Goal: Information Seeking & Learning: Learn about a topic

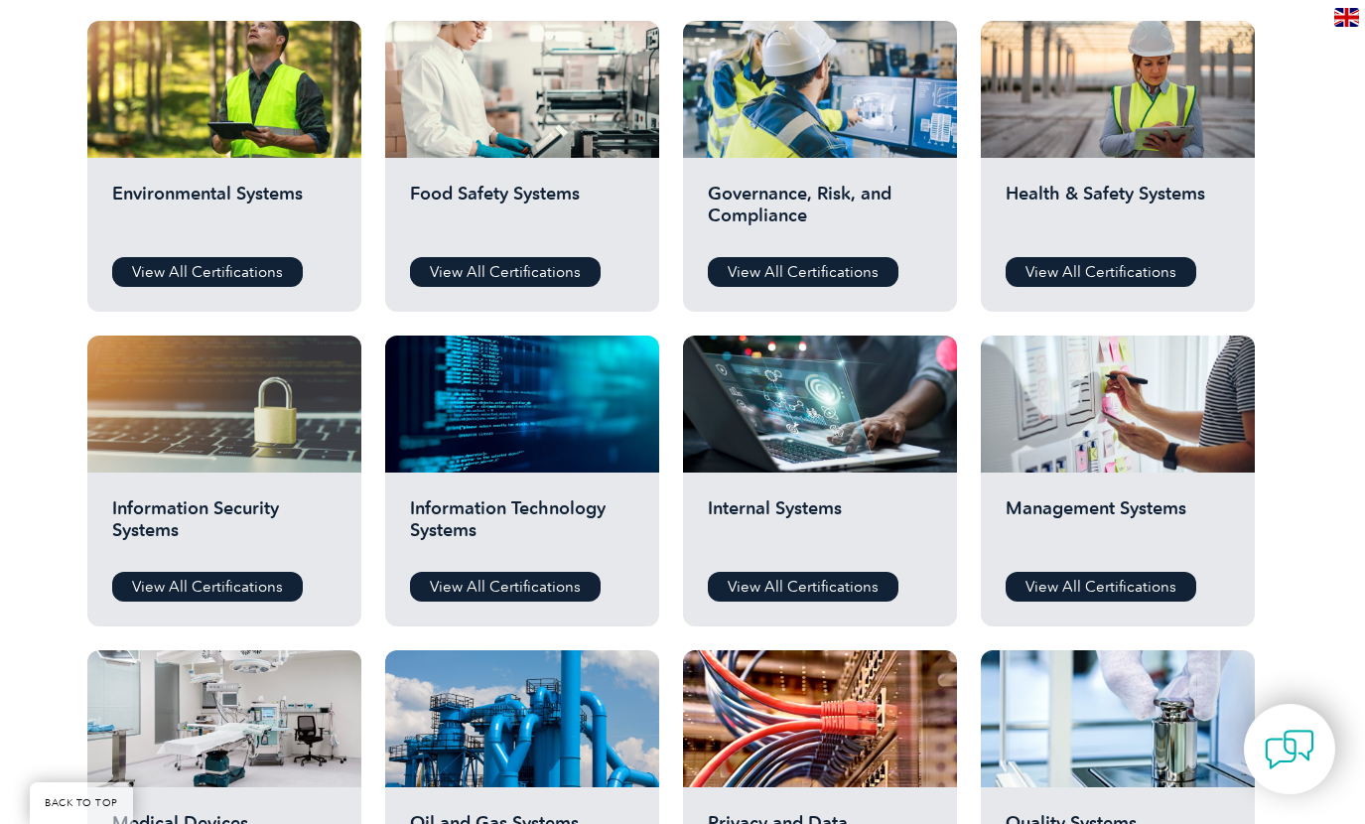
scroll to position [742, 0]
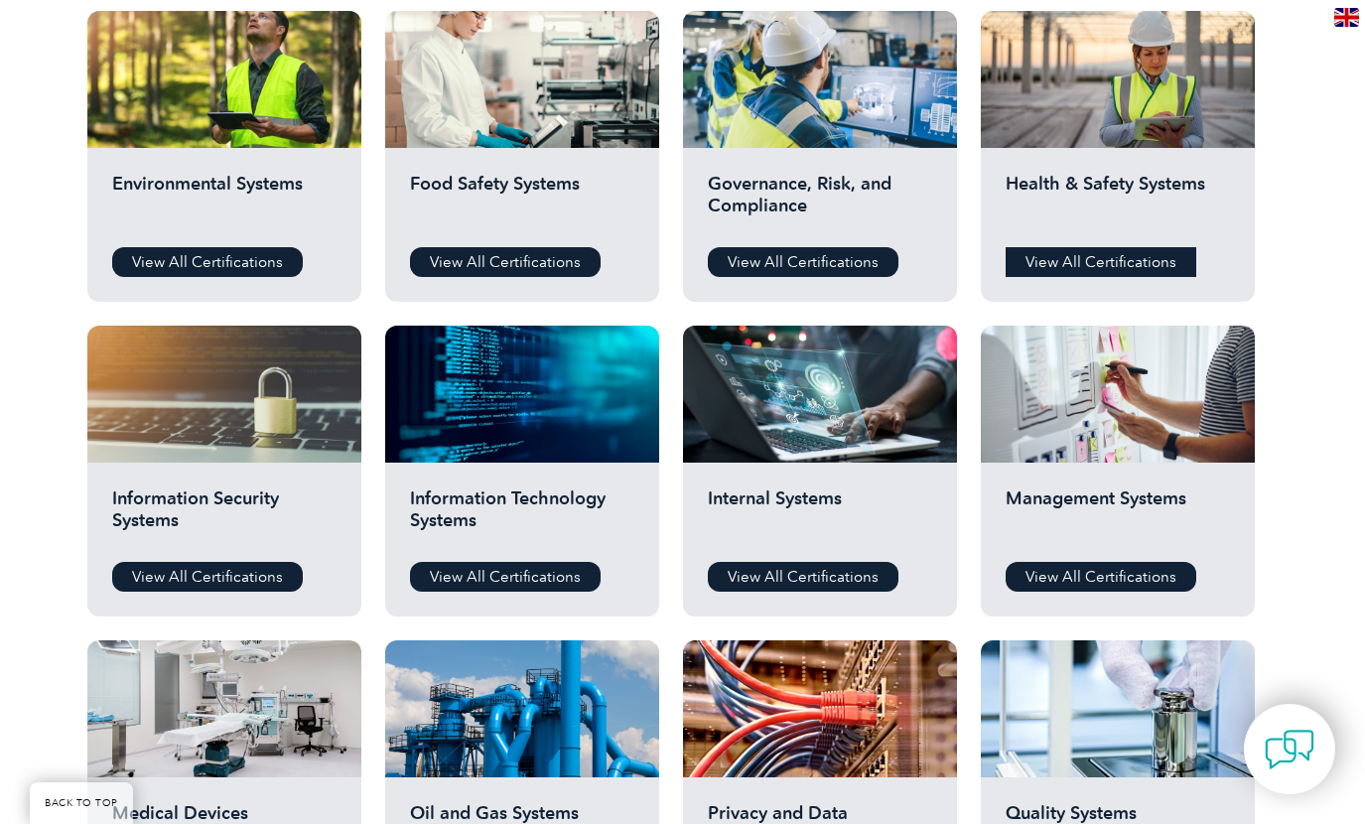
click at [1074, 251] on link "View All Certifications" at bounding box center [1101, 262] width 191 height 30
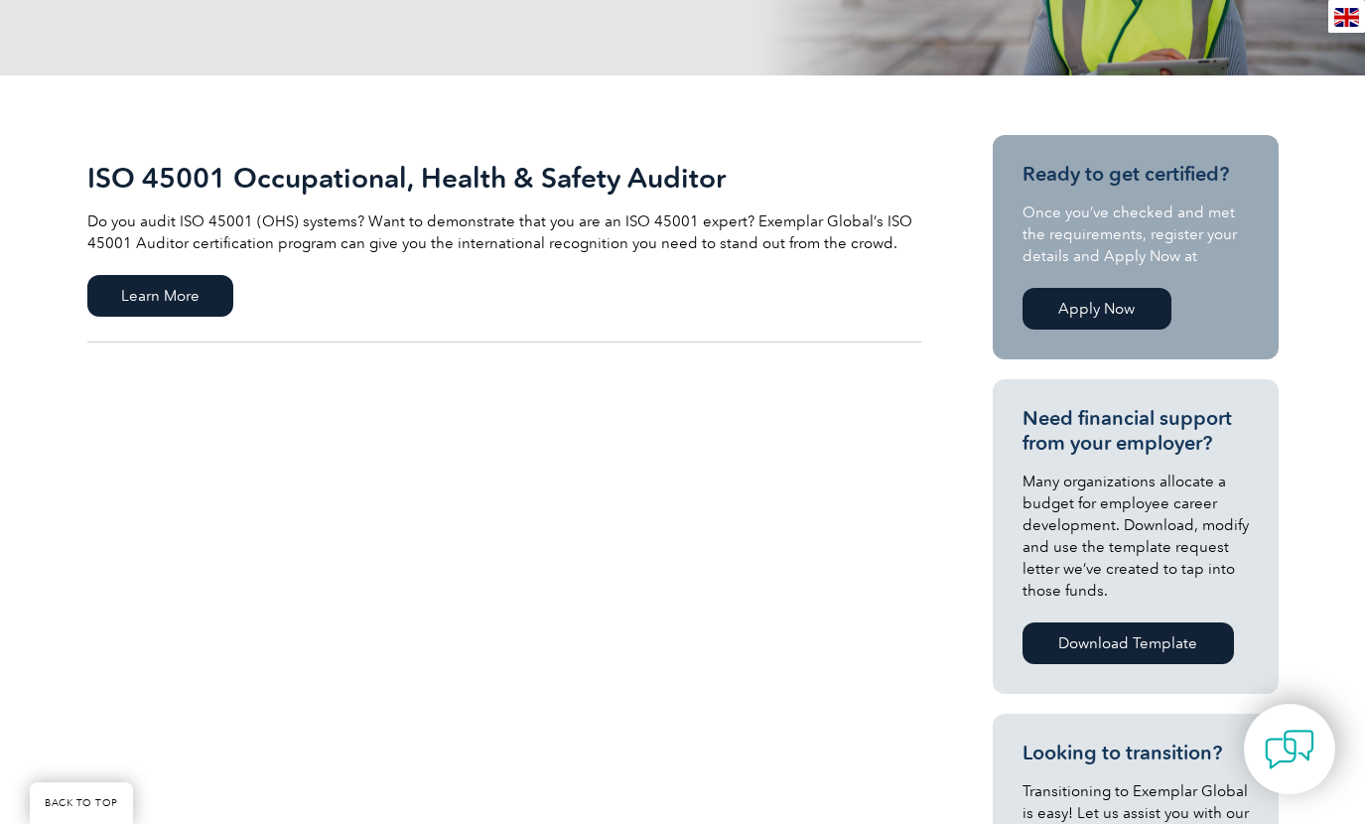
scroll to position [371, 0]
click at [159, 287] on span "Learn More" at bounding box center [160, 295] width 146 height 42
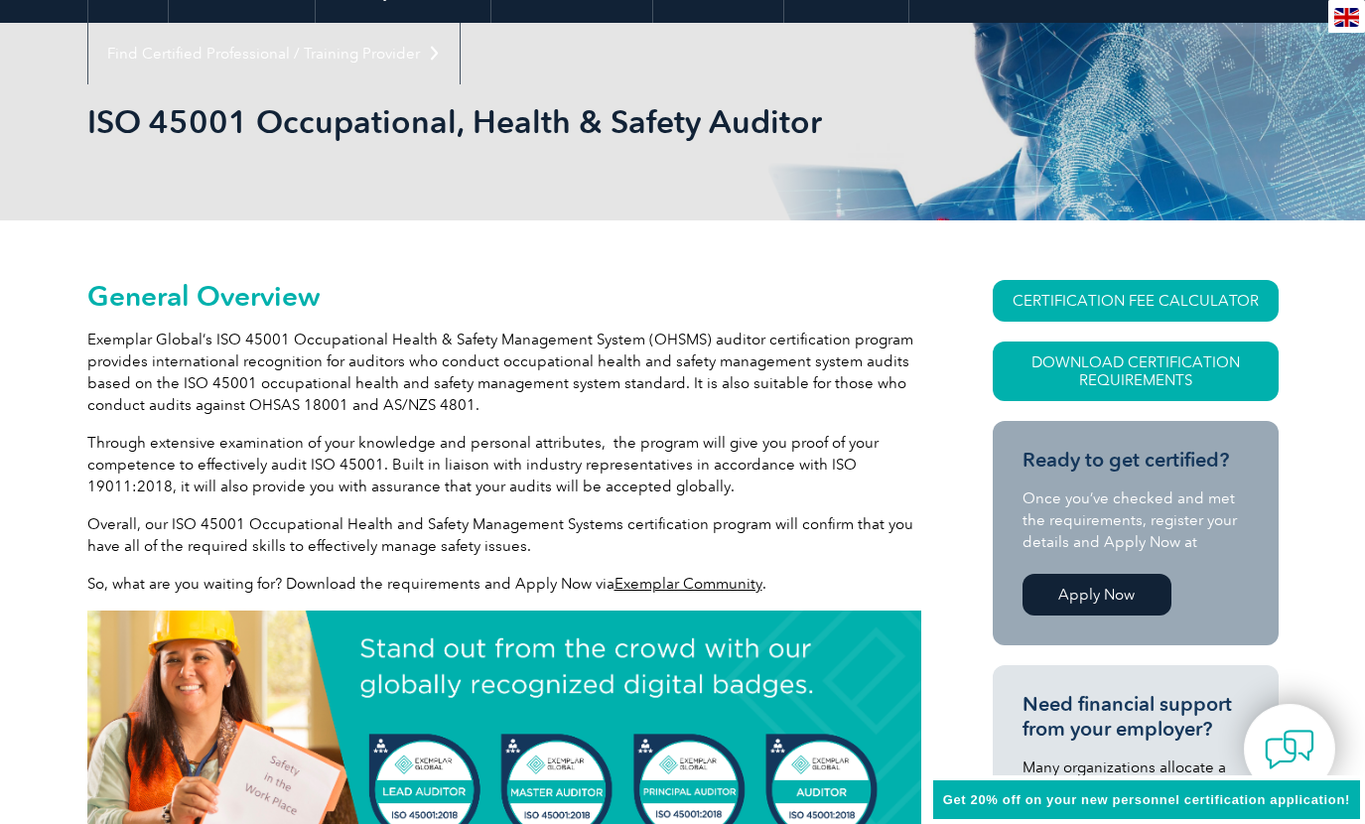
scroll to position [247, 0]
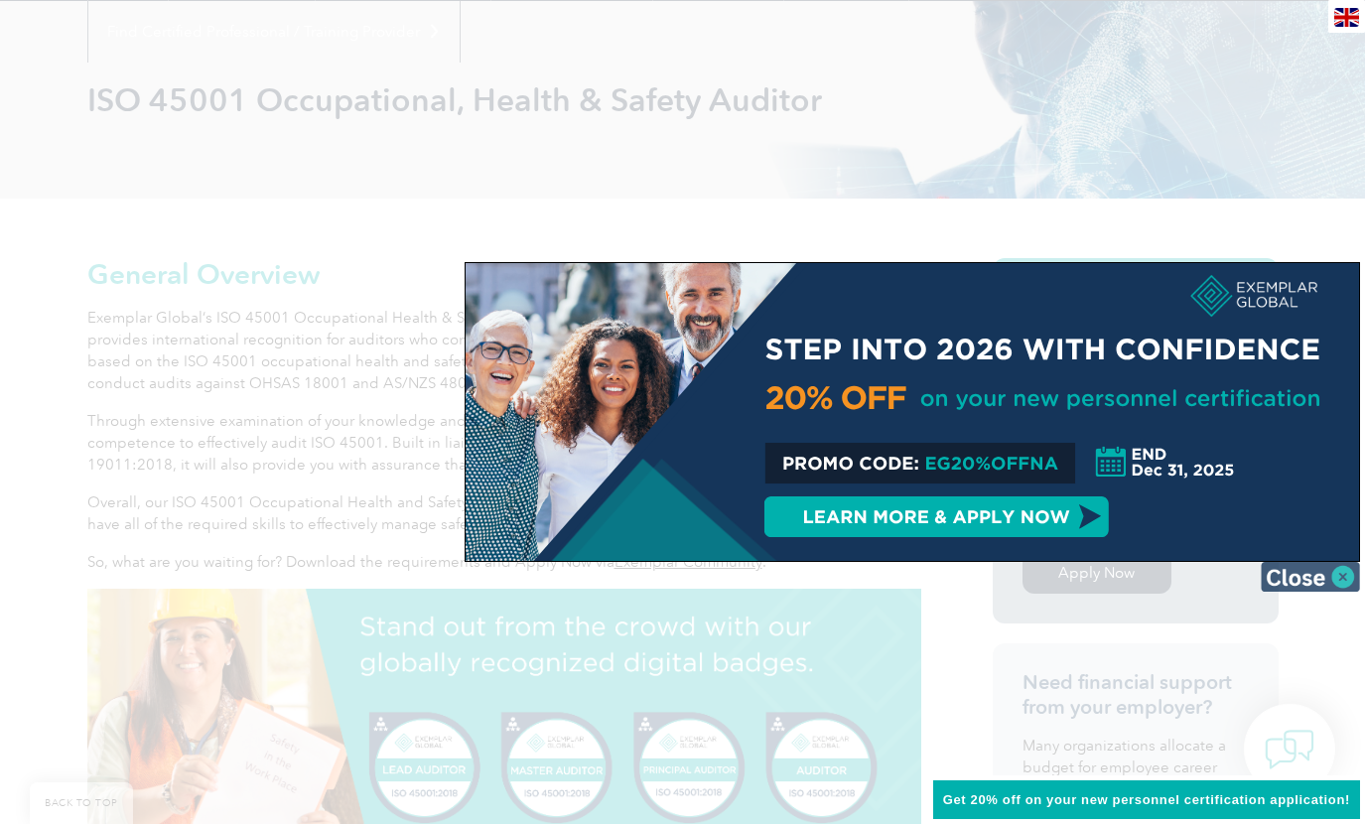
click at [1343, 579] on img at bounding box center [1310, 577] width 99 height 30
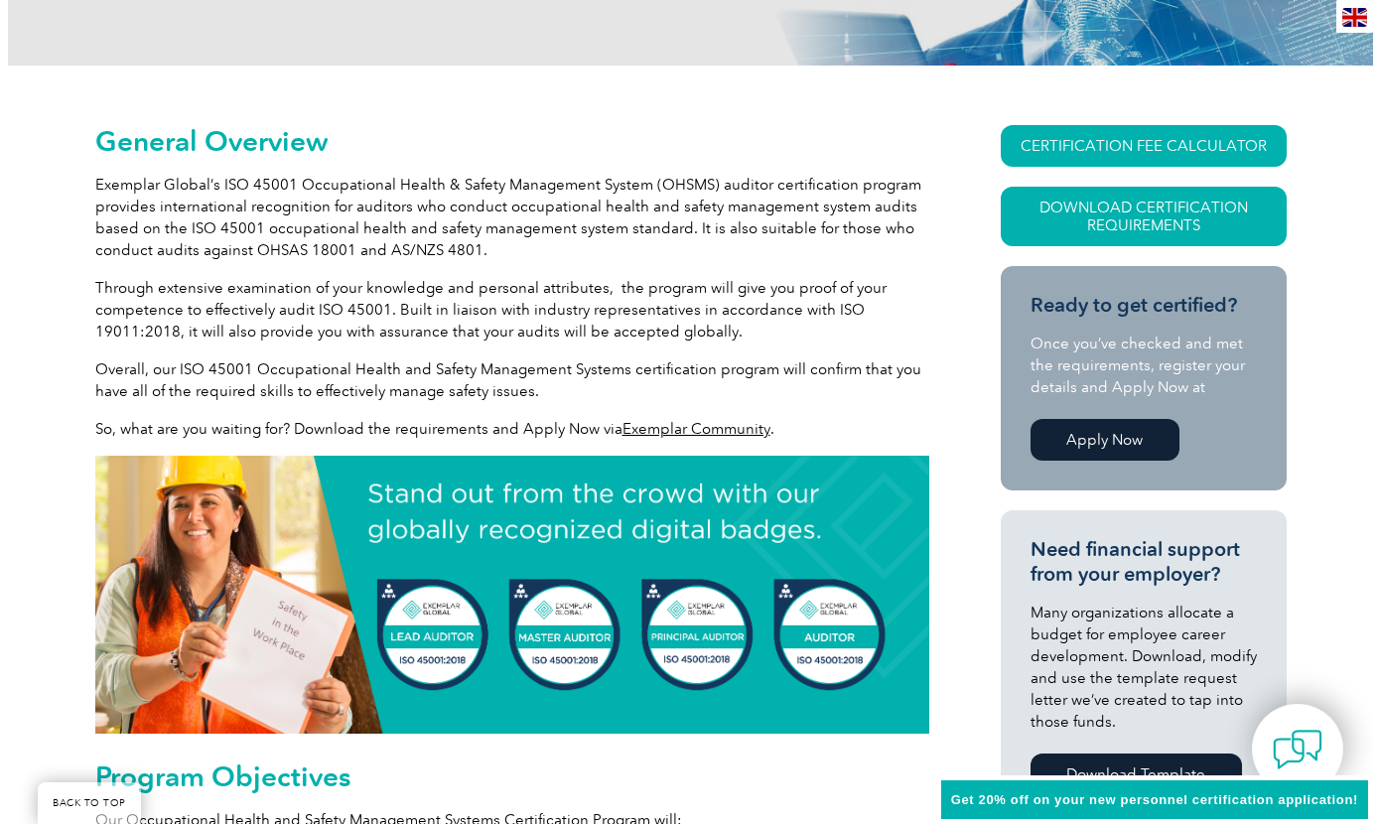
scroll to position [371, 0]
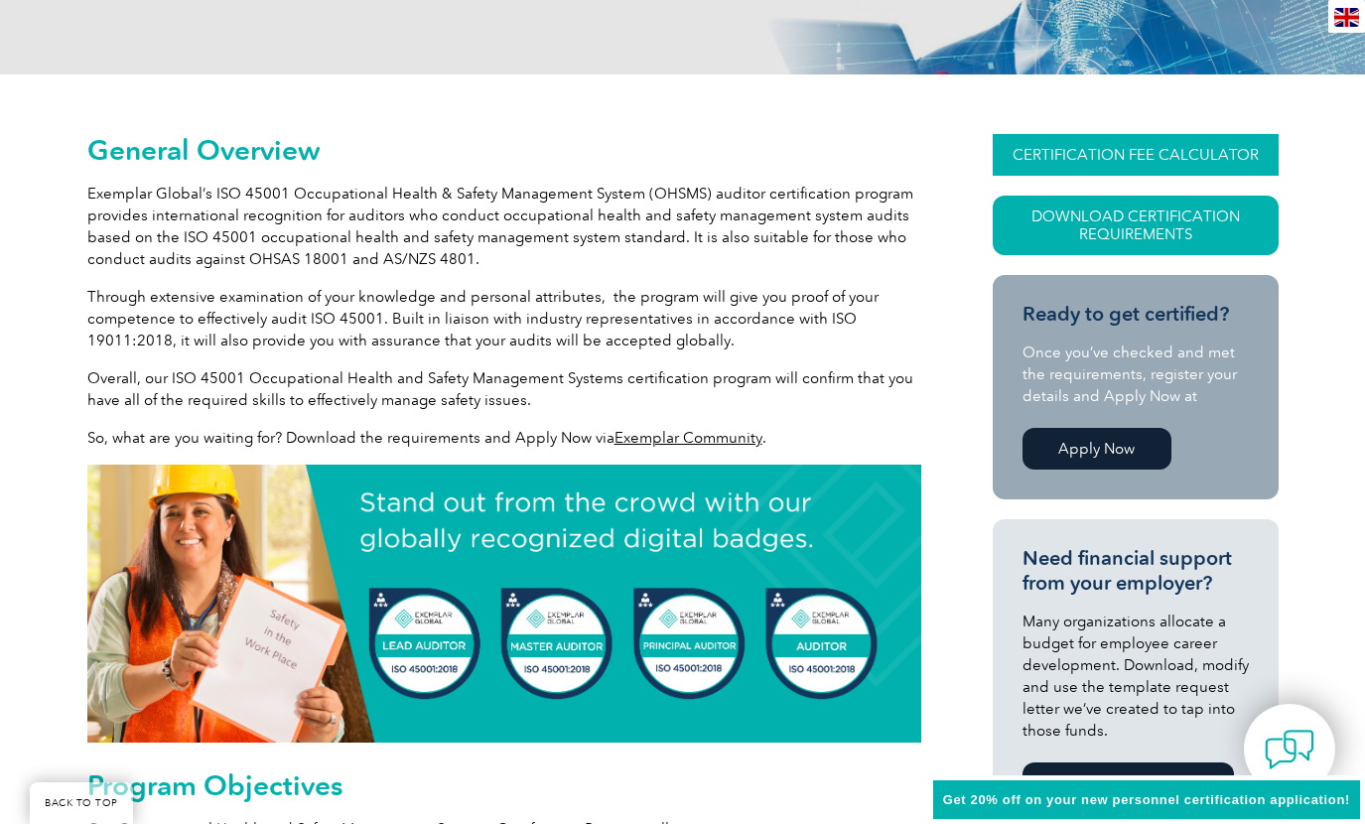
click at [1091, 150] on link "CERTIFICATION FEE CALCULATOR" at bounding box center [1136, 155] width 286 height 42
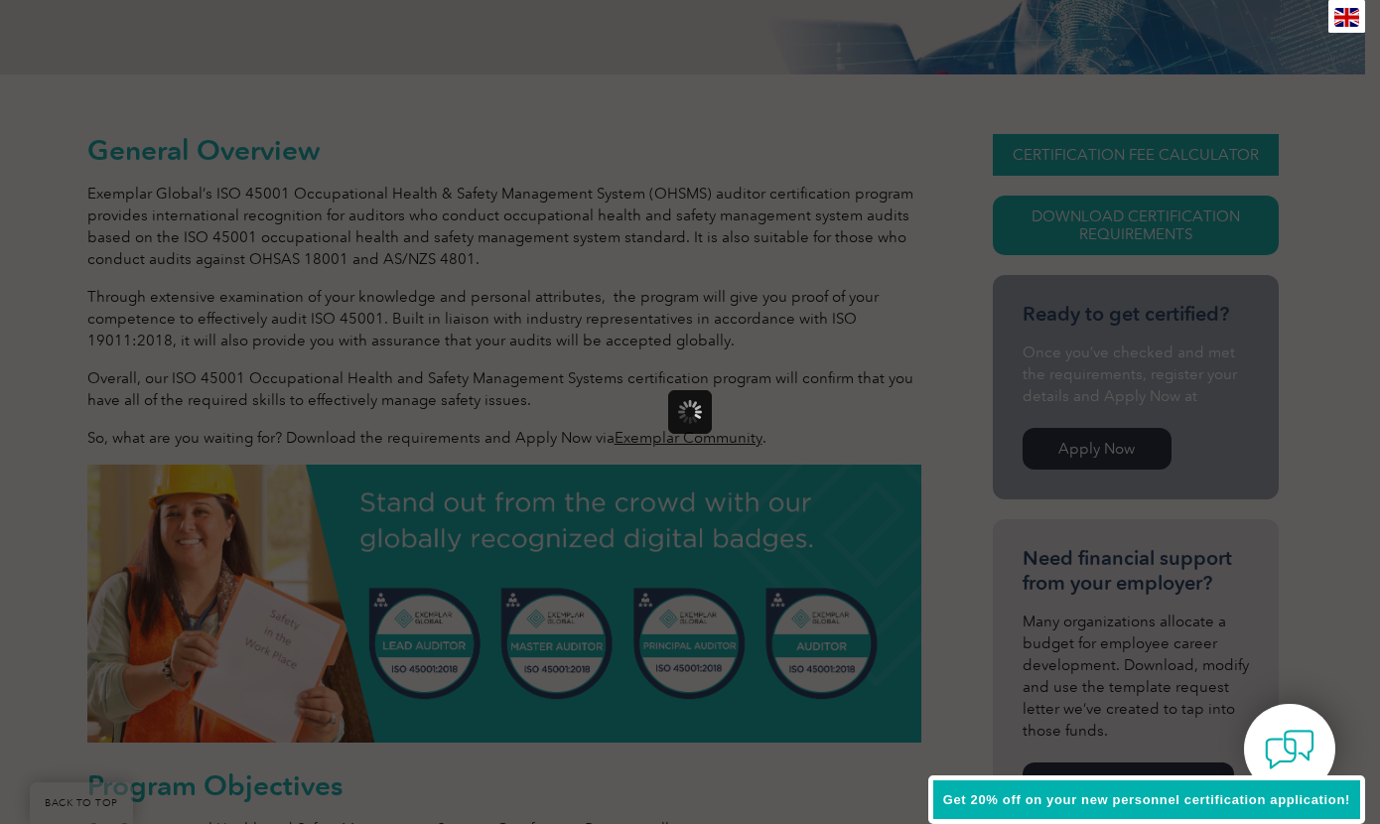
scroll to position [0, 0]
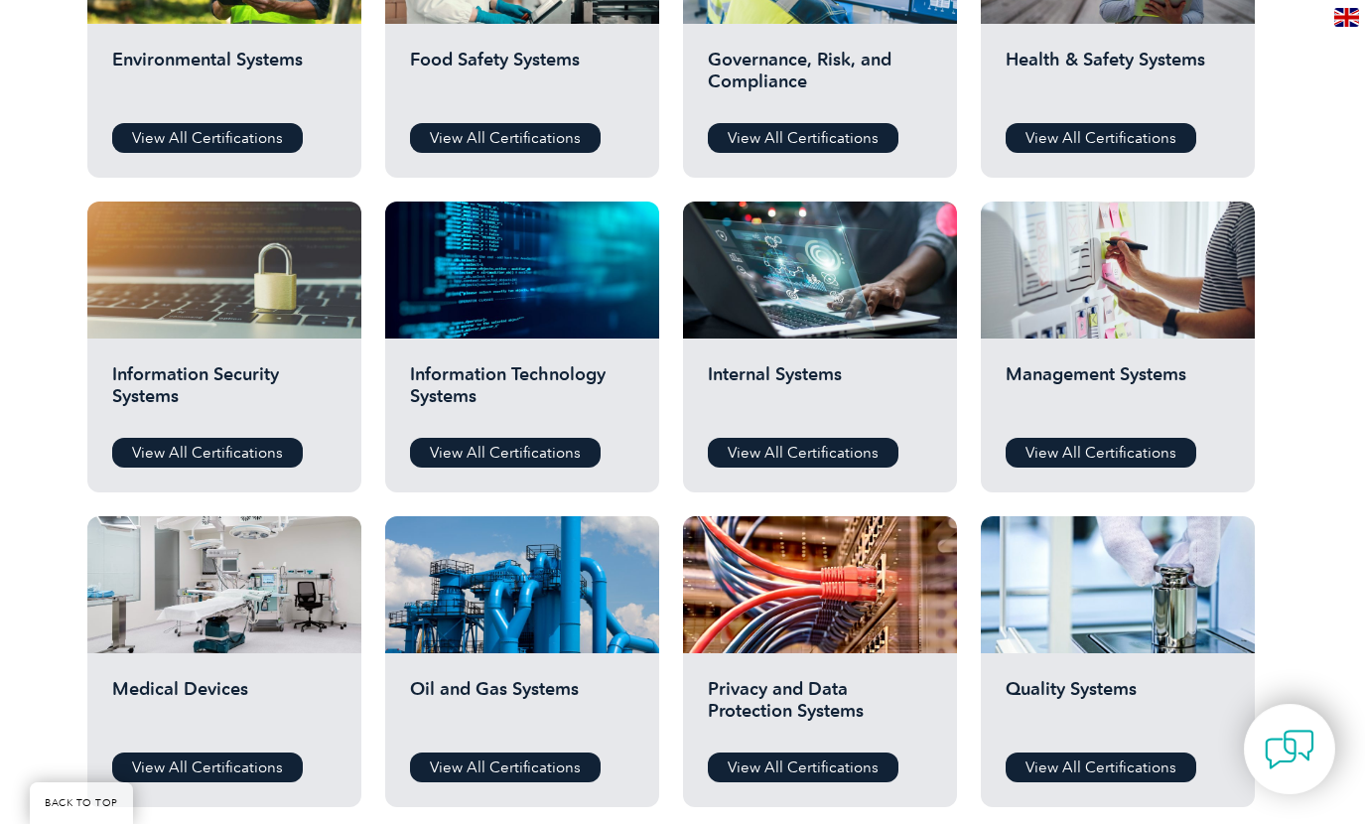
scroll to position [742, 0]
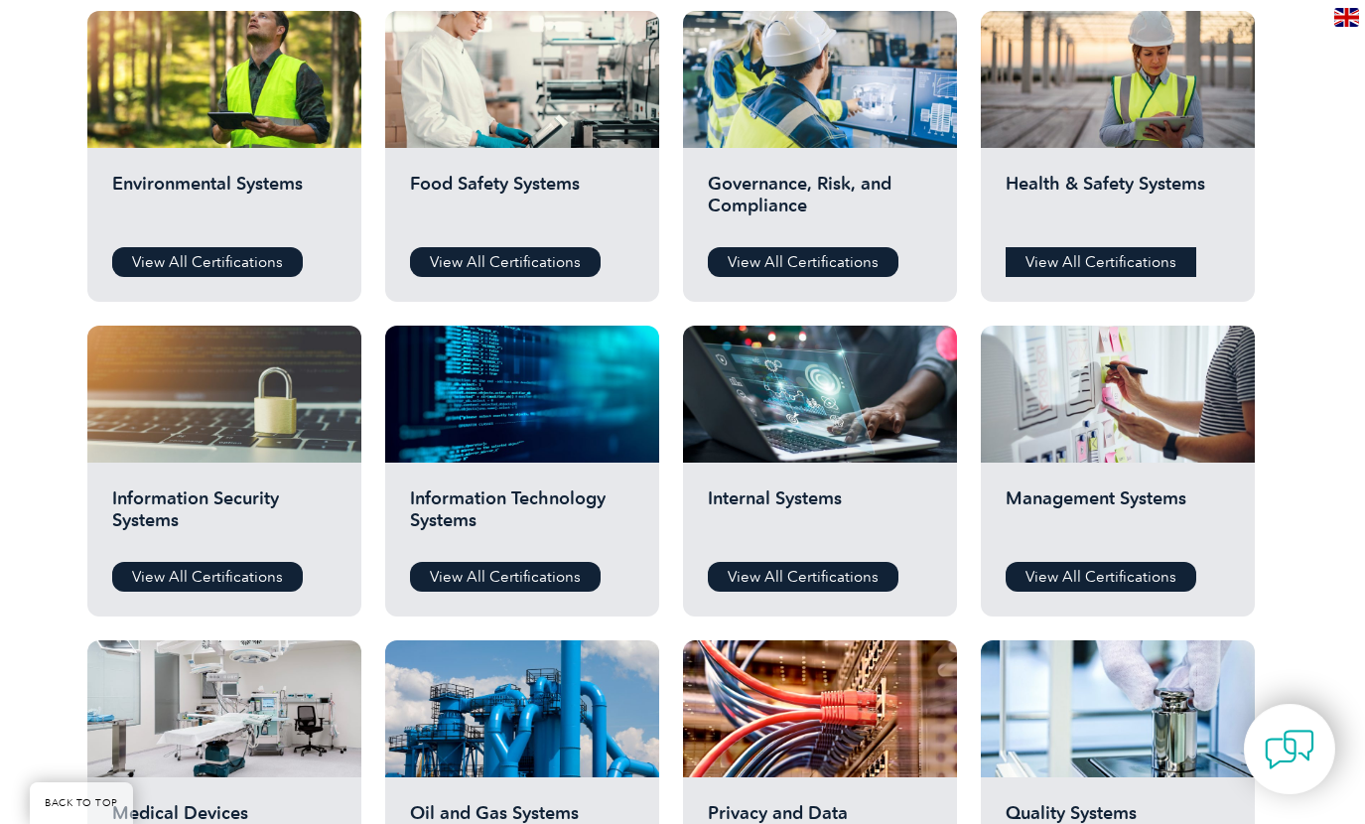
click at [1090, 257] on link "View All Certifications" at bounding box center [1101, 262] width 191 height 30
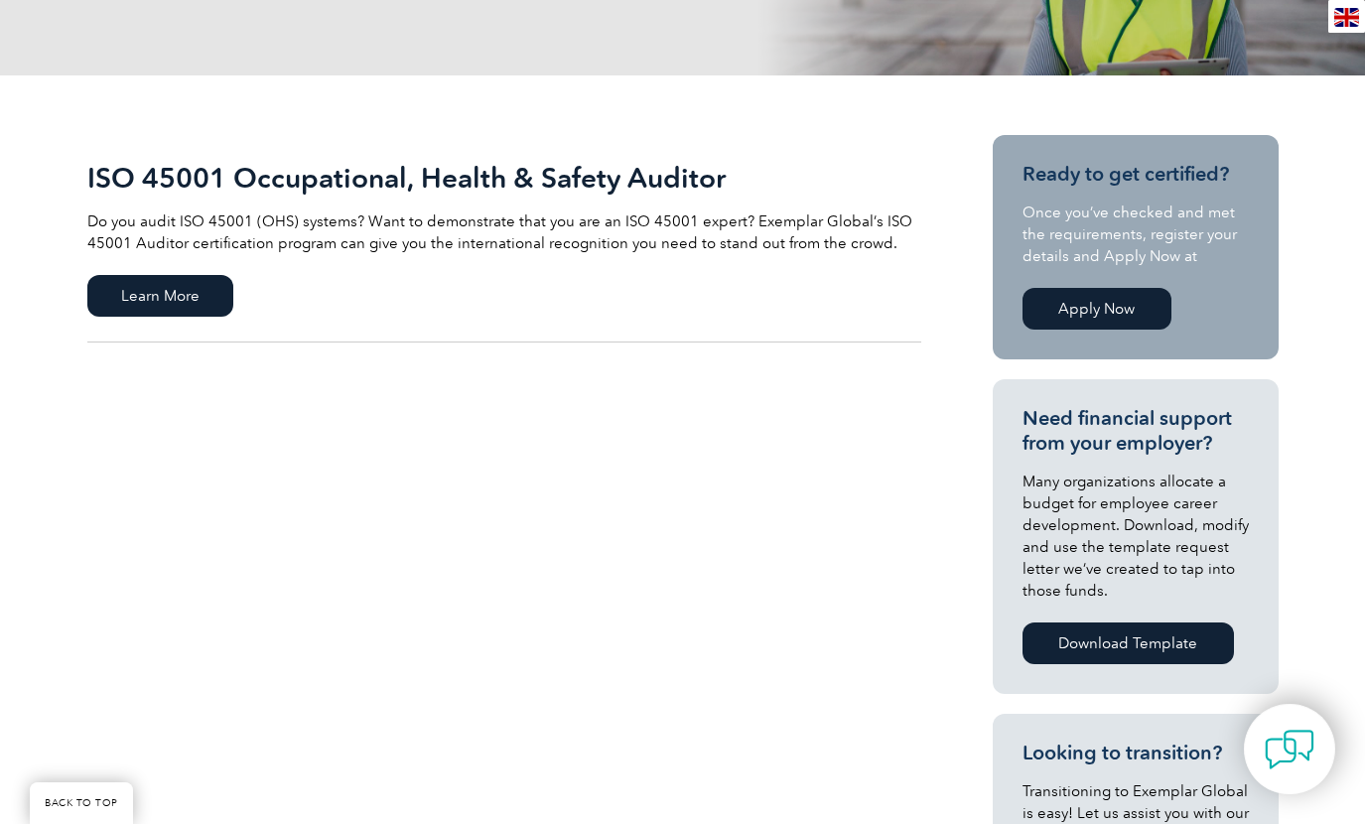
scroll to position [371, 0]
click at [144, 293] on span "Learn More" at bounding box center [160, 295] width 146 height 42
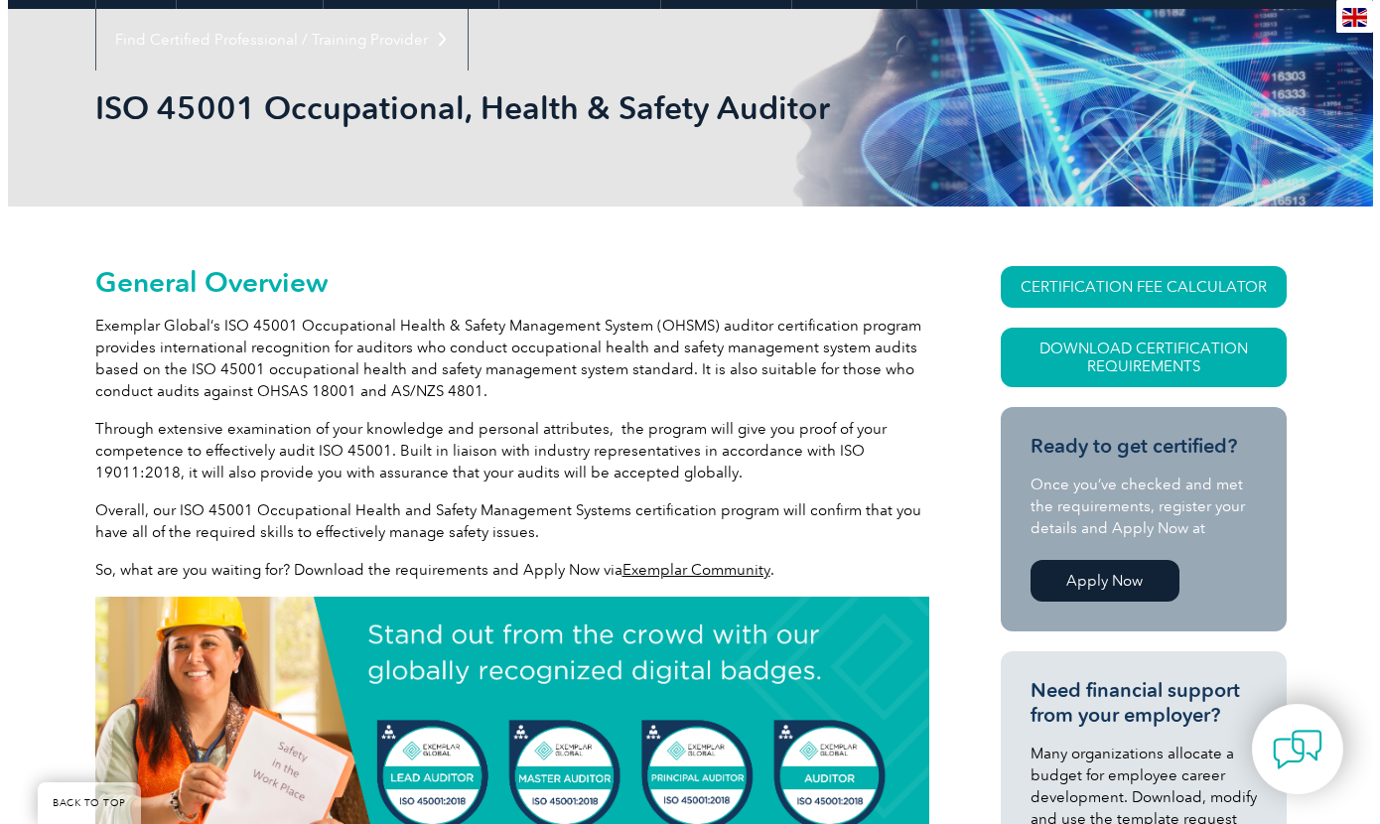
scroll to position [247, 0]
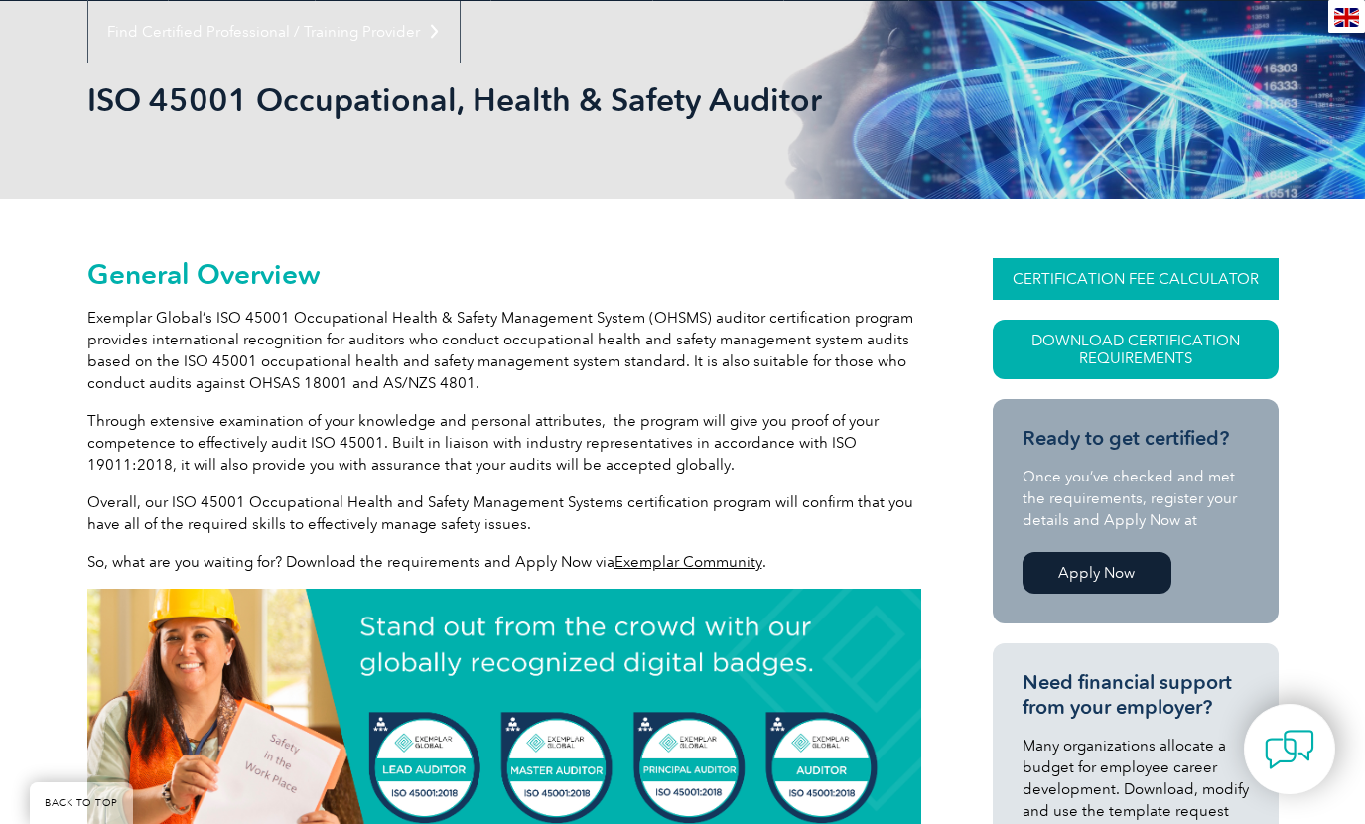
click at [1106, 275] on link "CERTIFICATION FEE CALCULATOR" at bounding box center [1136, 279] width 286 height 42
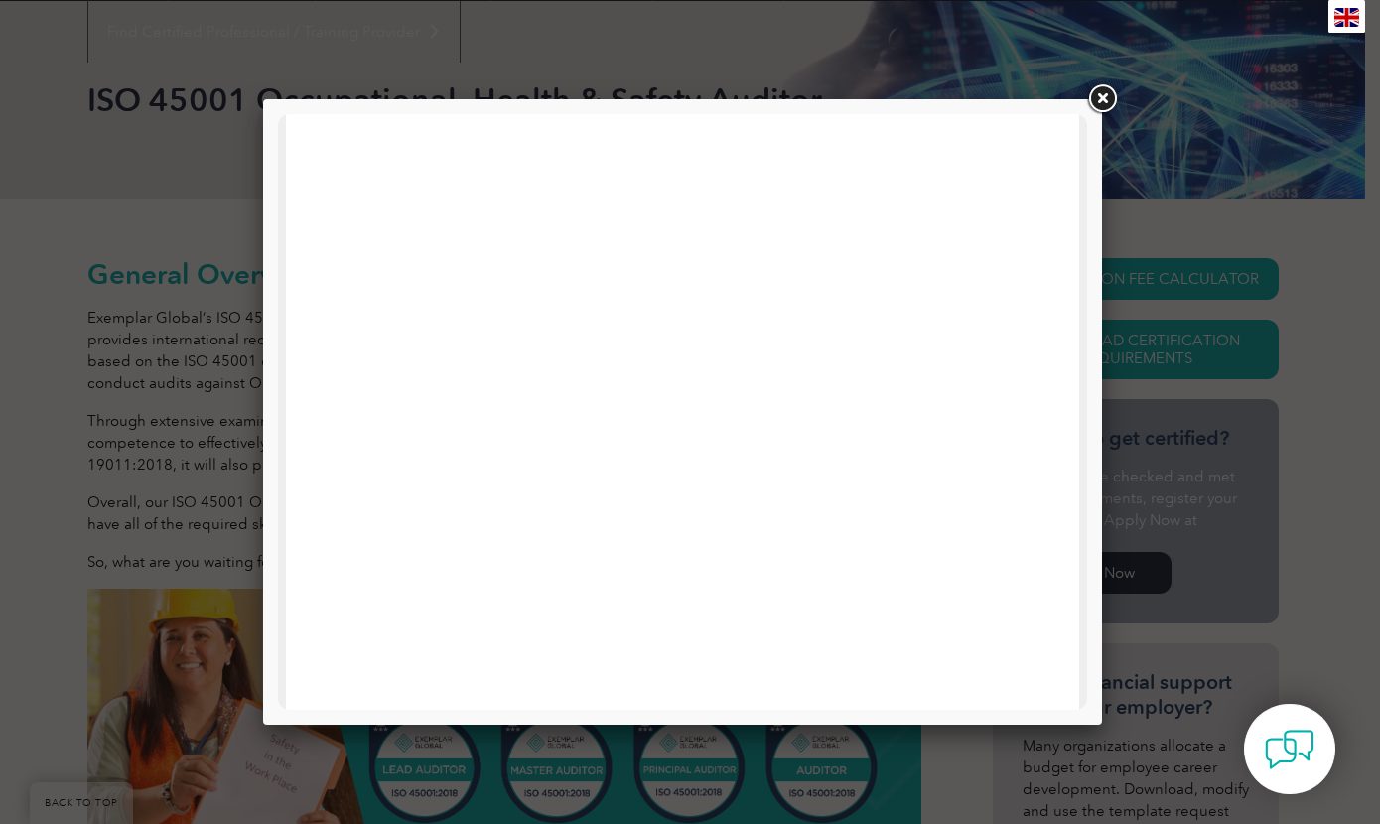
scroll to position [111, 0]
click at [1103, 89] on link at bounding box center [1102, 99] width 36 height 36
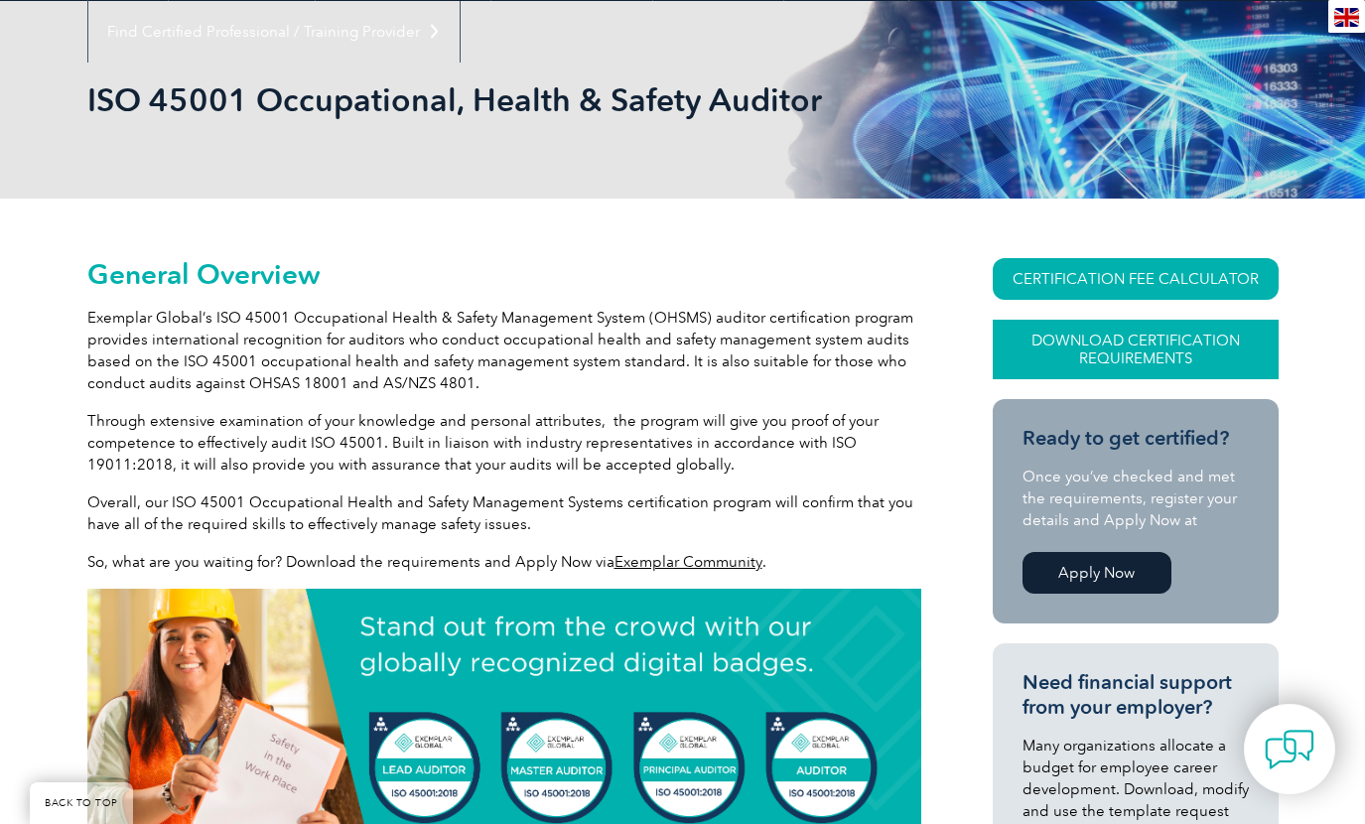
click at [1148, 344] on link "Download Certification Requirements" at bounding box center [1136, 350] width 286 height 60
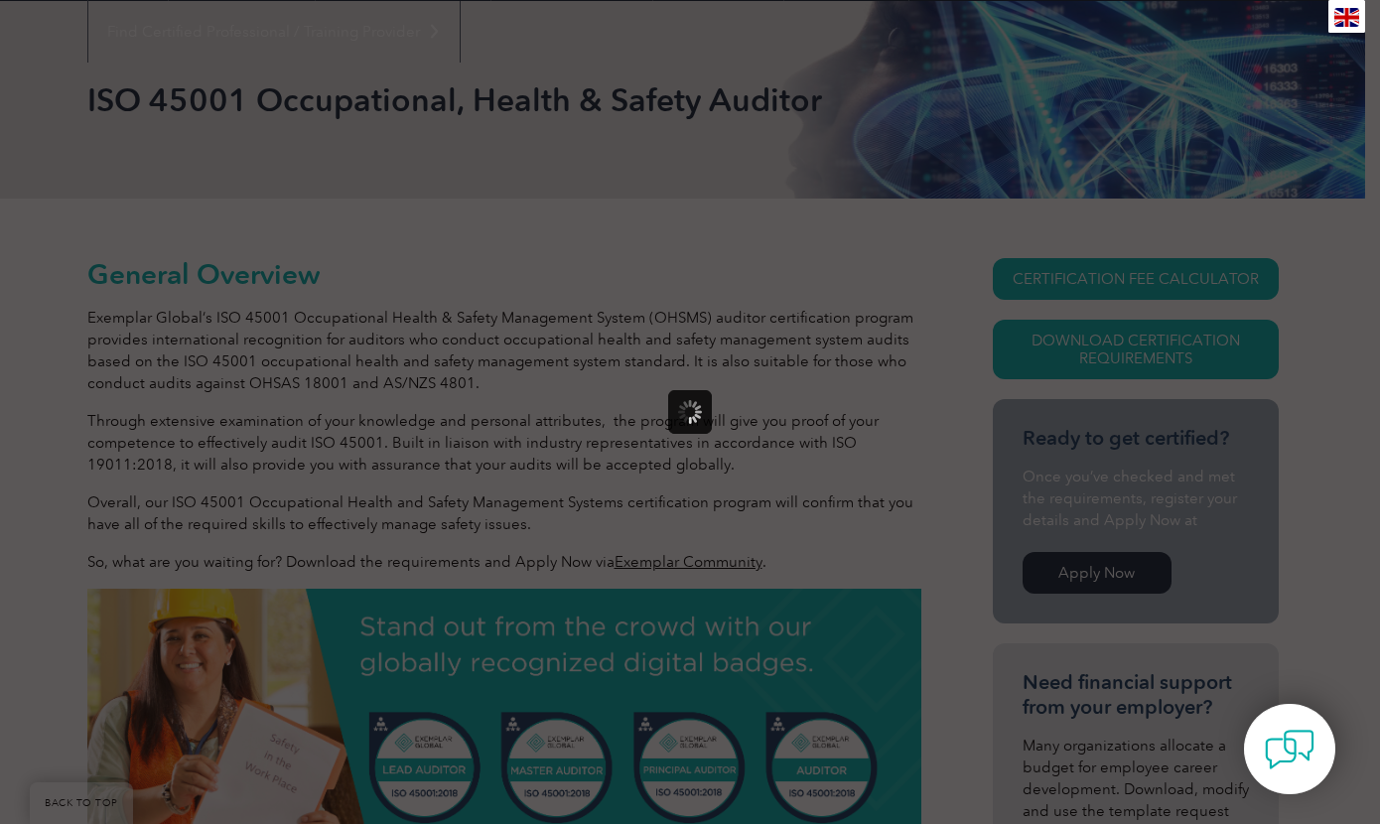
scroll to position [0, 0]
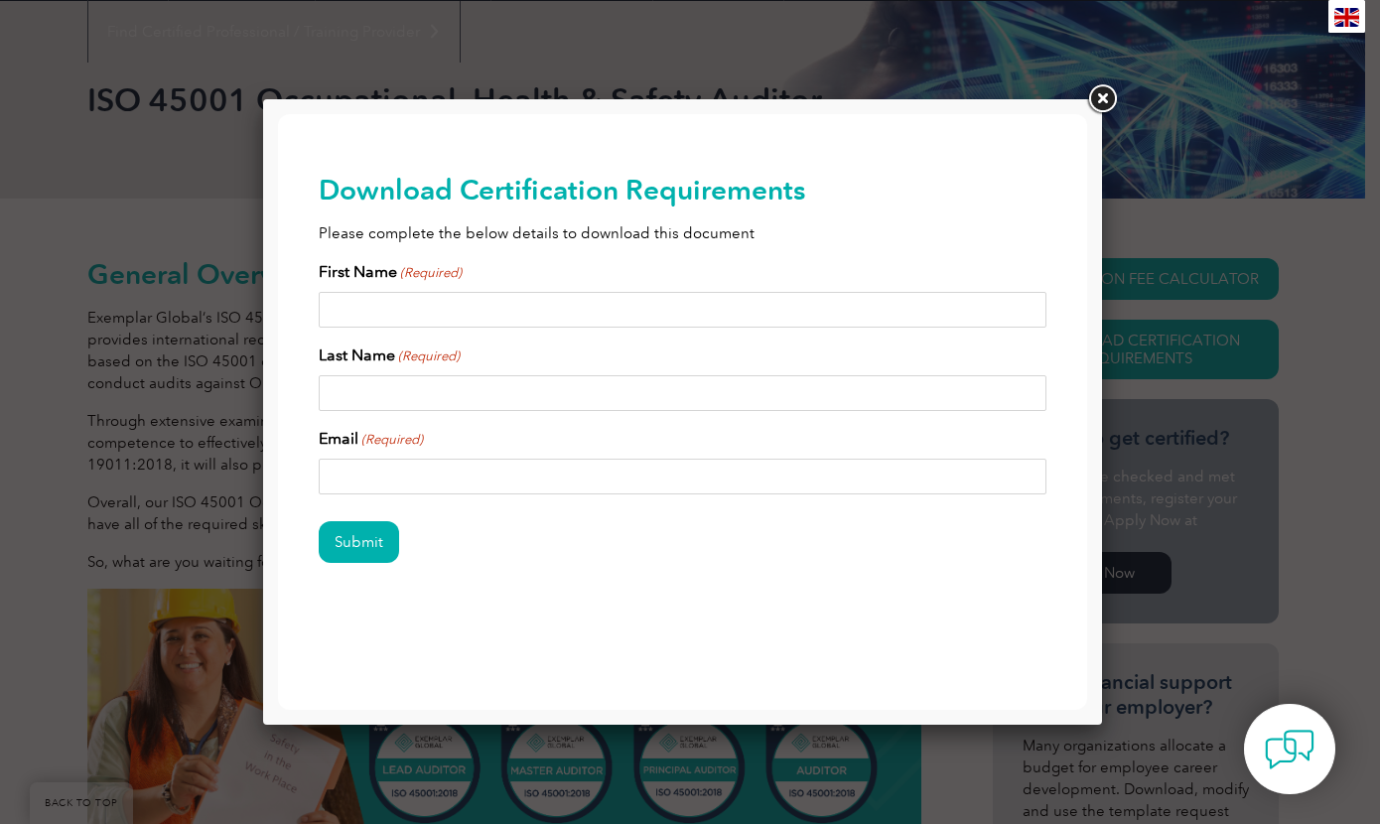
click at [345, 305] on input "First Name (Required)" at bounding box center [683, 310] width 729 height 36
type input "Beren"
type input "Niemann"
type input "ren.niemann@agriculture.vic.gov.au"
click at [359, 536] on input "Submit" at bounding box center [359, 542] width 80 height 42
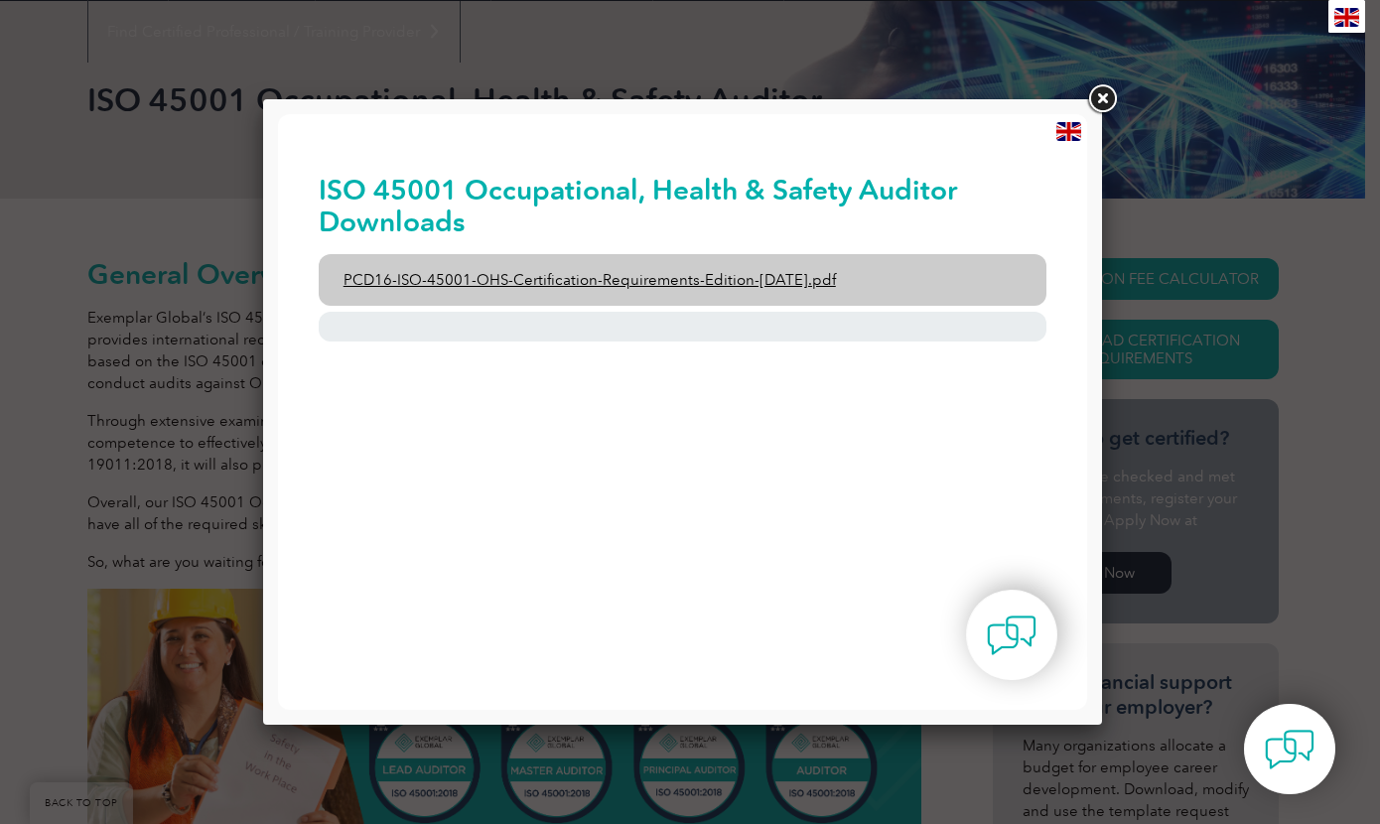
click at [625, 276] on link "PCD16-ISO-45001-OHS-Certification-Requirements-Edition-2-April-2022.pdf" at bounding box center [683, 280] width 729 height 52
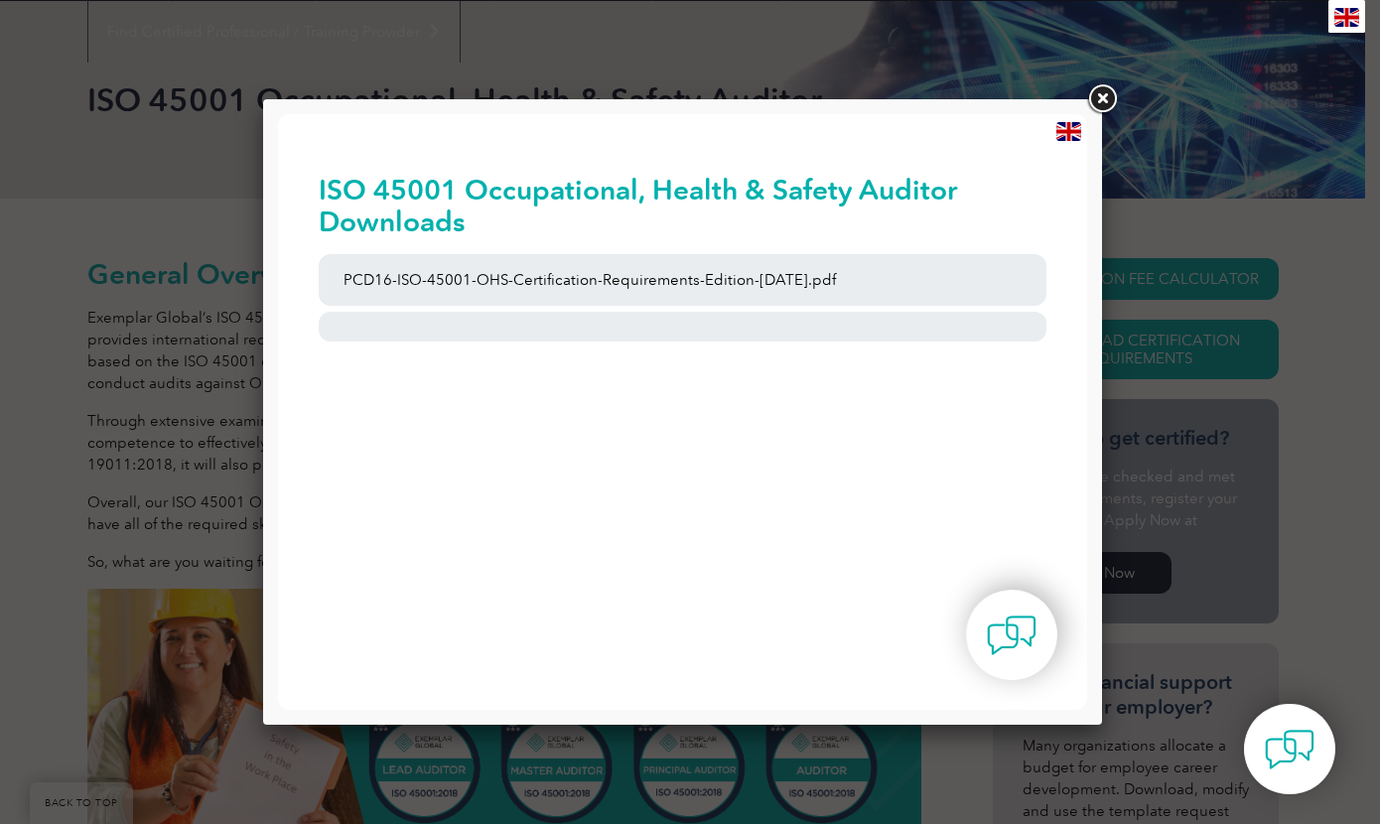
click at [1098, 92] on link at bounding box center [1102, 99] width 36 height 36
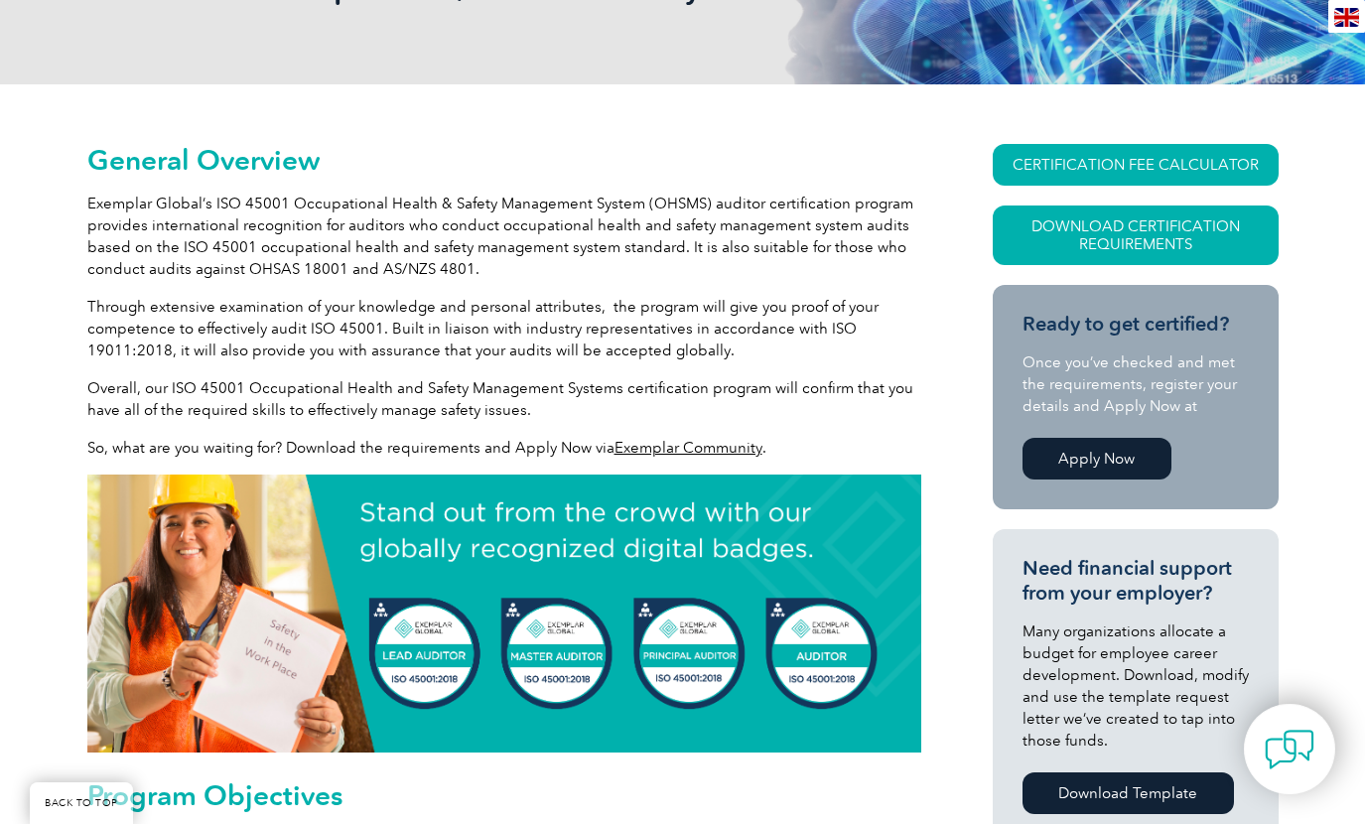
scroll to position [371, 0]
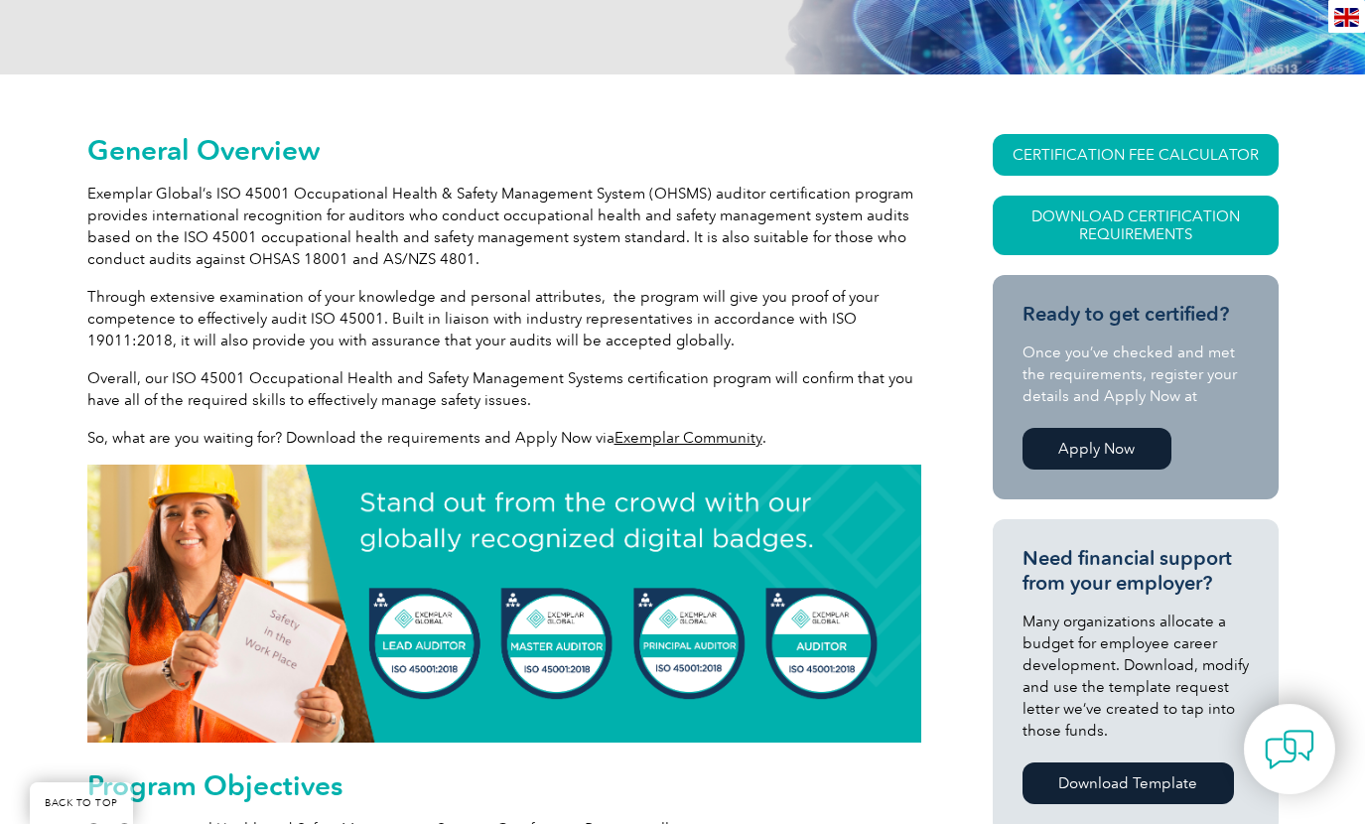
click at [670, 435] on link "Exemplar Community" at bounding box center [689, 438] width 148 height 18
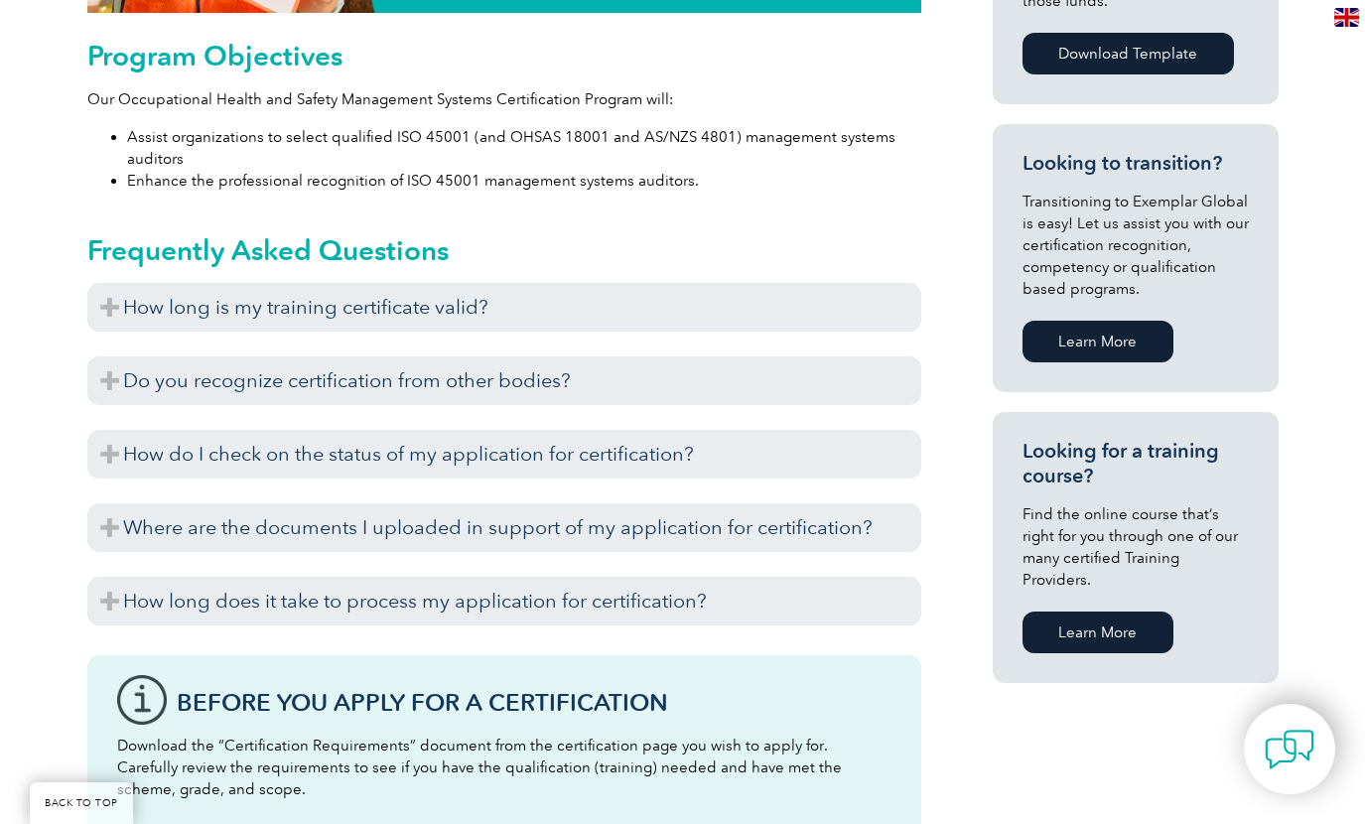
scroll to position [1113, 0]
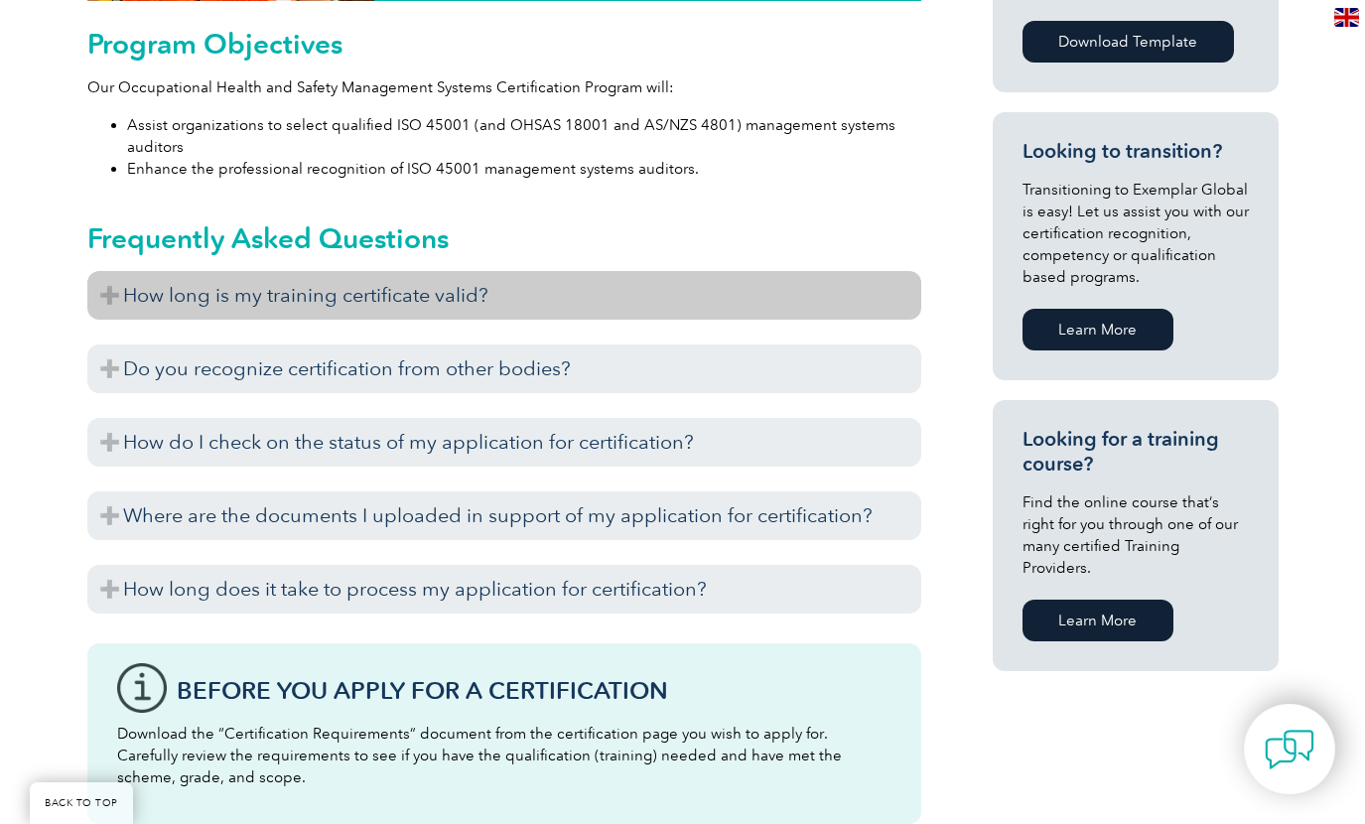
click at [109, 289] on h3 "How long is my training certificate valid?" at bounding box center [504, 295] width 834 height 49
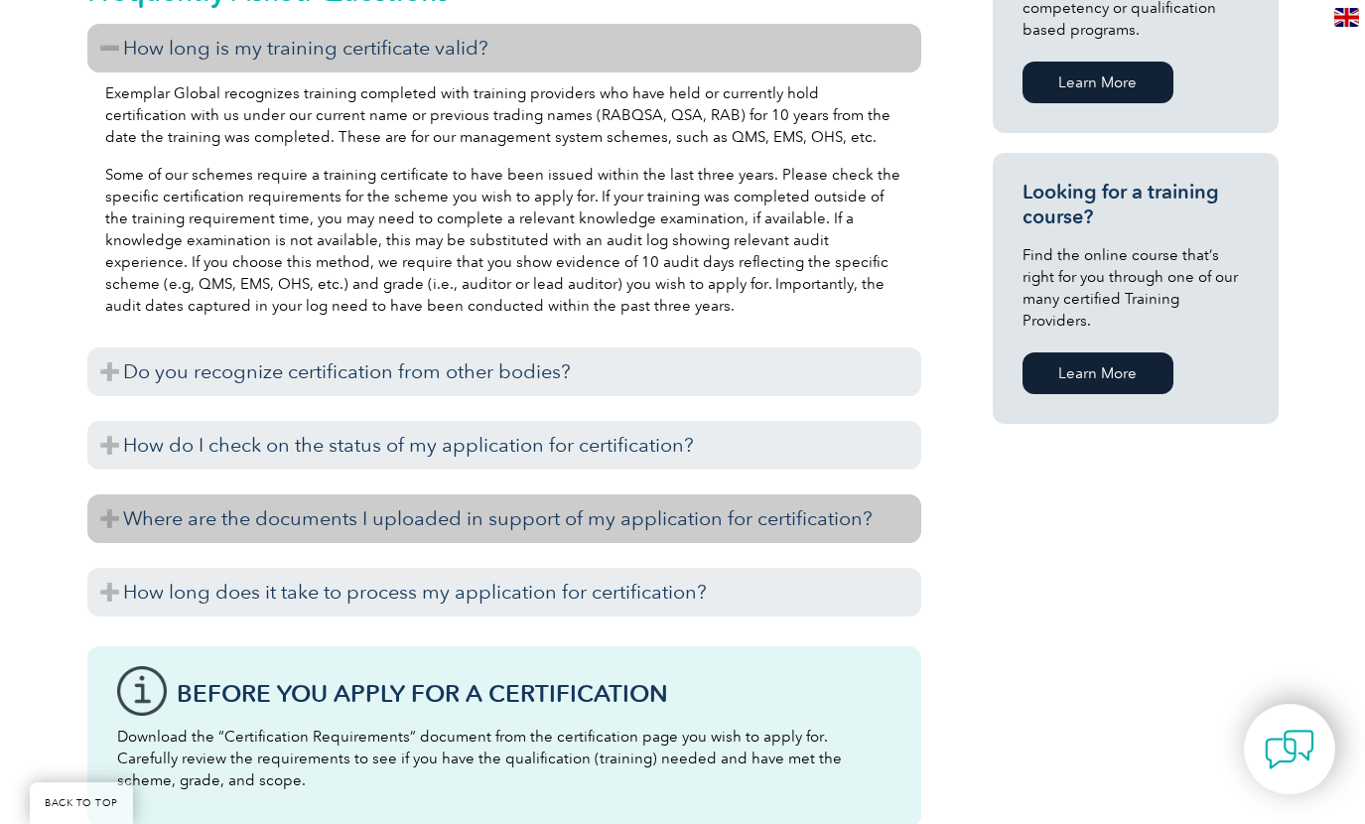
scroll to position [1236, 0]
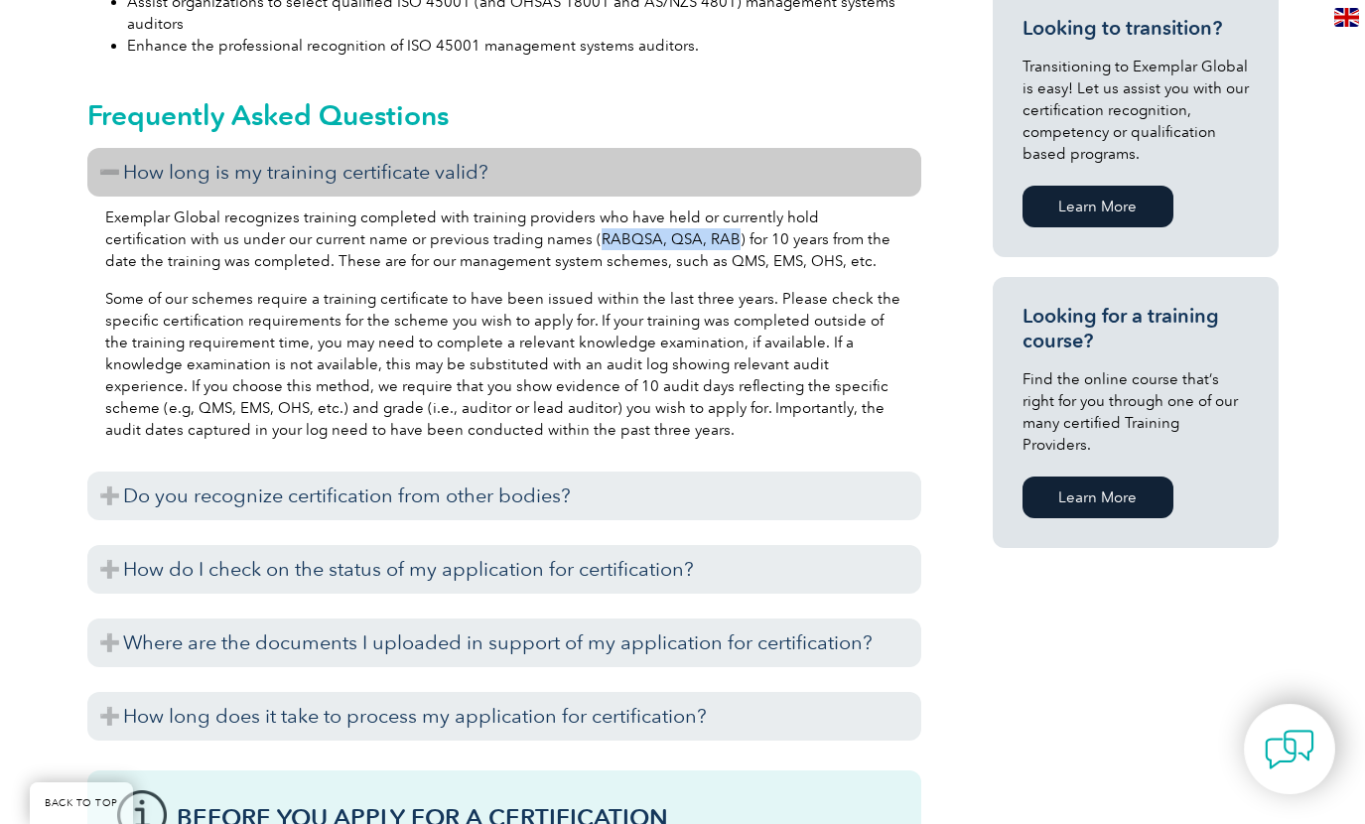
drag, startPoint x: 641, startPoint y: 235, endPoint x: 509, endPoint y: 231, distance: 132.1
click at [509, 231] on p "Exemplar Global recognizes training completed with training providers who have …" at bounding box center [504, 240] width 798 height 66
copy p "RABQSA, QSA, RAB"
click at [1098, 477] on link "Learn More" at bounding box center [1098, 498] width 151 height 42
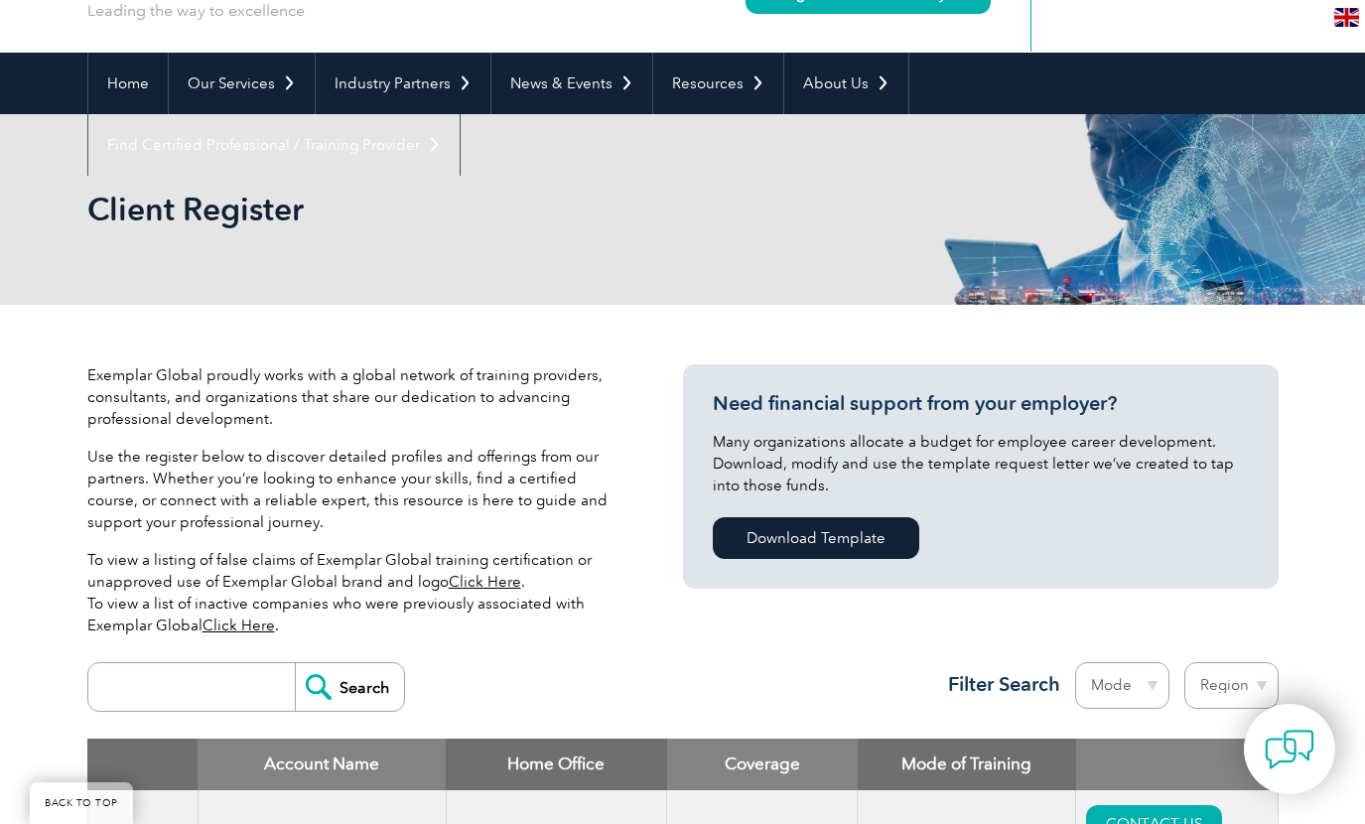
scroll to position [470, 0]
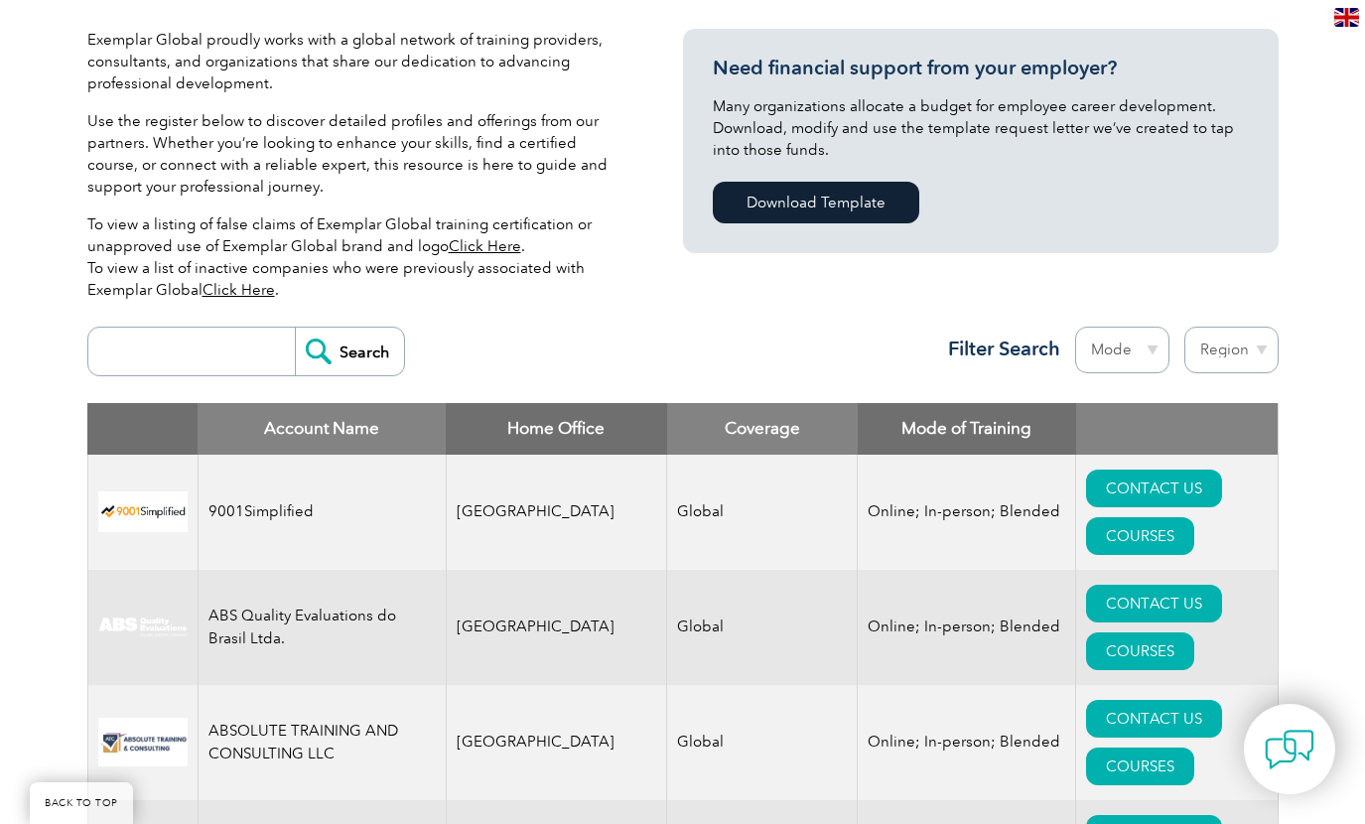
click at [1151, 349] on select "Mode Online In-person Blended" at bounding box center [1122, 350] width 94 height 47
click at [1260, 348] on select "Region Australia Bahrain Bangladesh Brazil Canada Colombia Dominican Republic E…" at bounding box center [1231, 350] width 94 height 47
select select "[GEOGRAPHIC_DATA]"
click at [1184, 327] on select "Region Australia Bahrain Bangladesh Brazil Canada Colombia Dominican Republic E…" at bounding box center [1231, 350] width 94 height 47
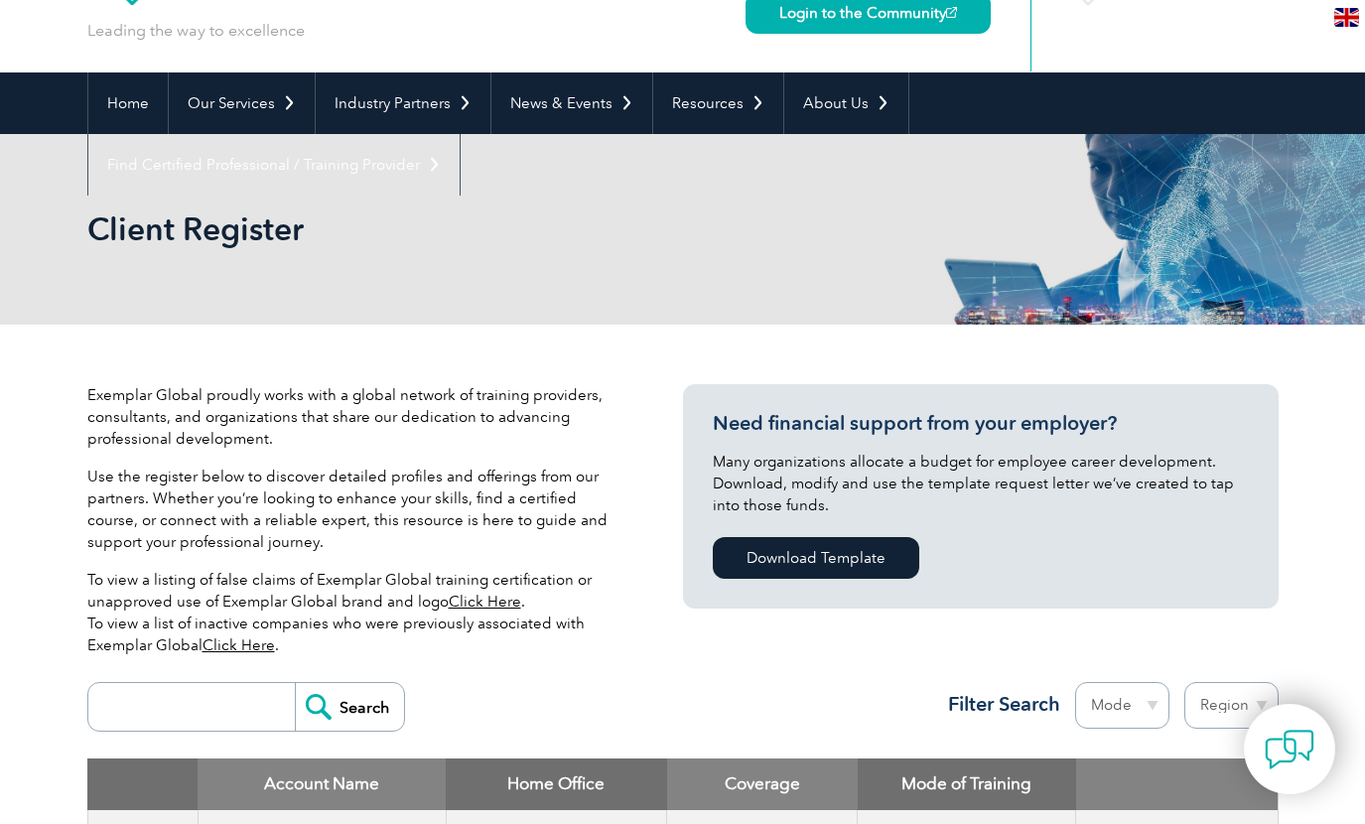
scroll to position [124, 0]
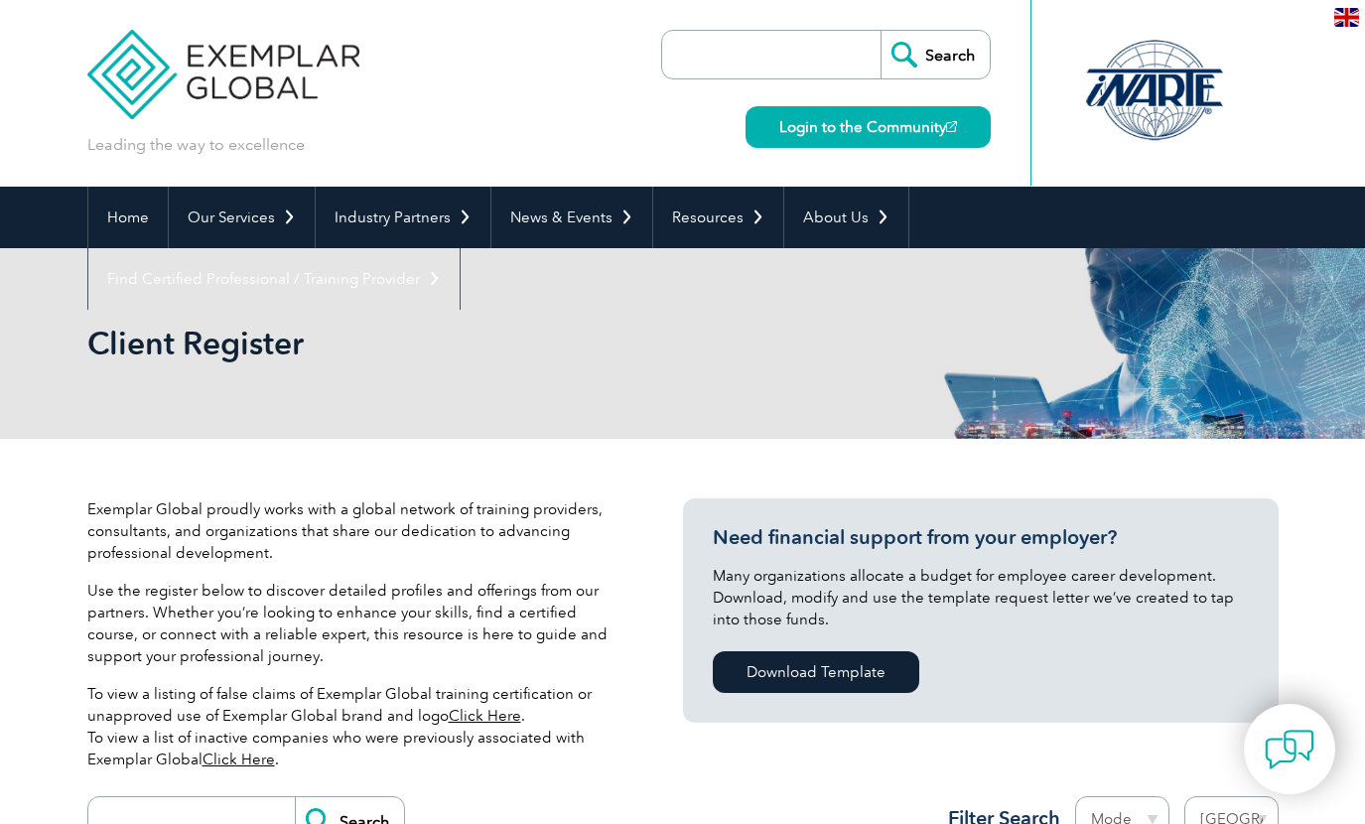
select select "[GEOGRAPHIC_DATA]"
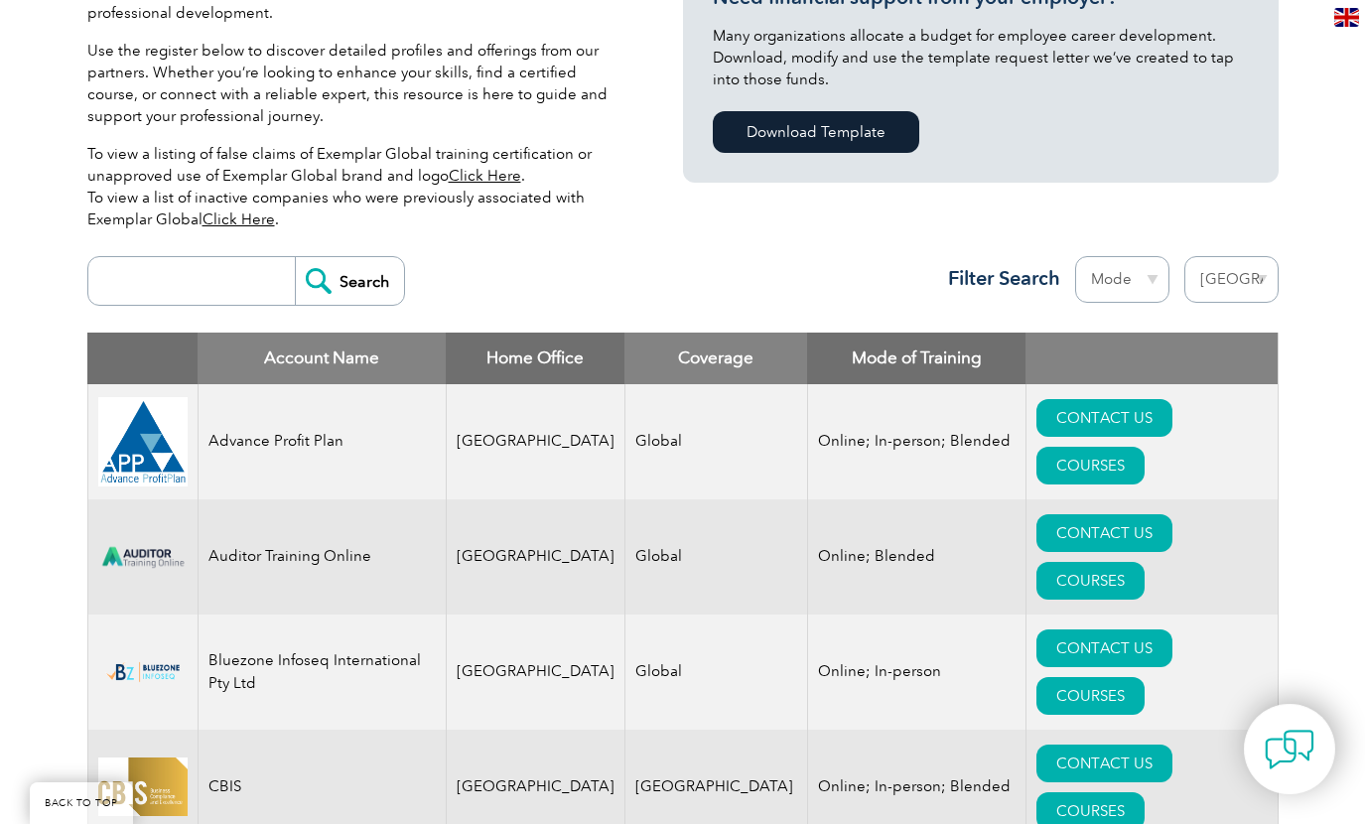
scroll to position [416, 0]
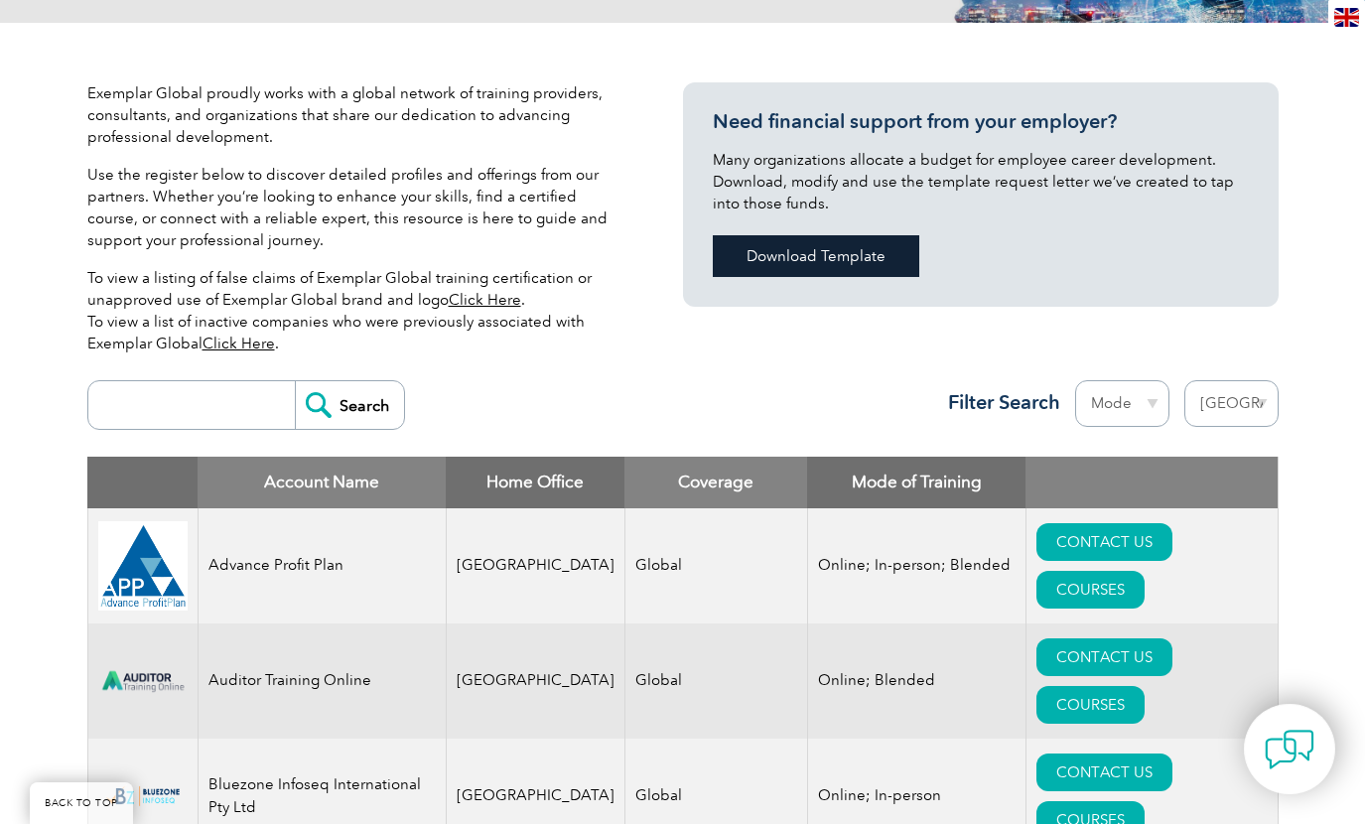
click at [831, 250] on link "Download Template" at bounding box center [816, 256] width 207 height 42
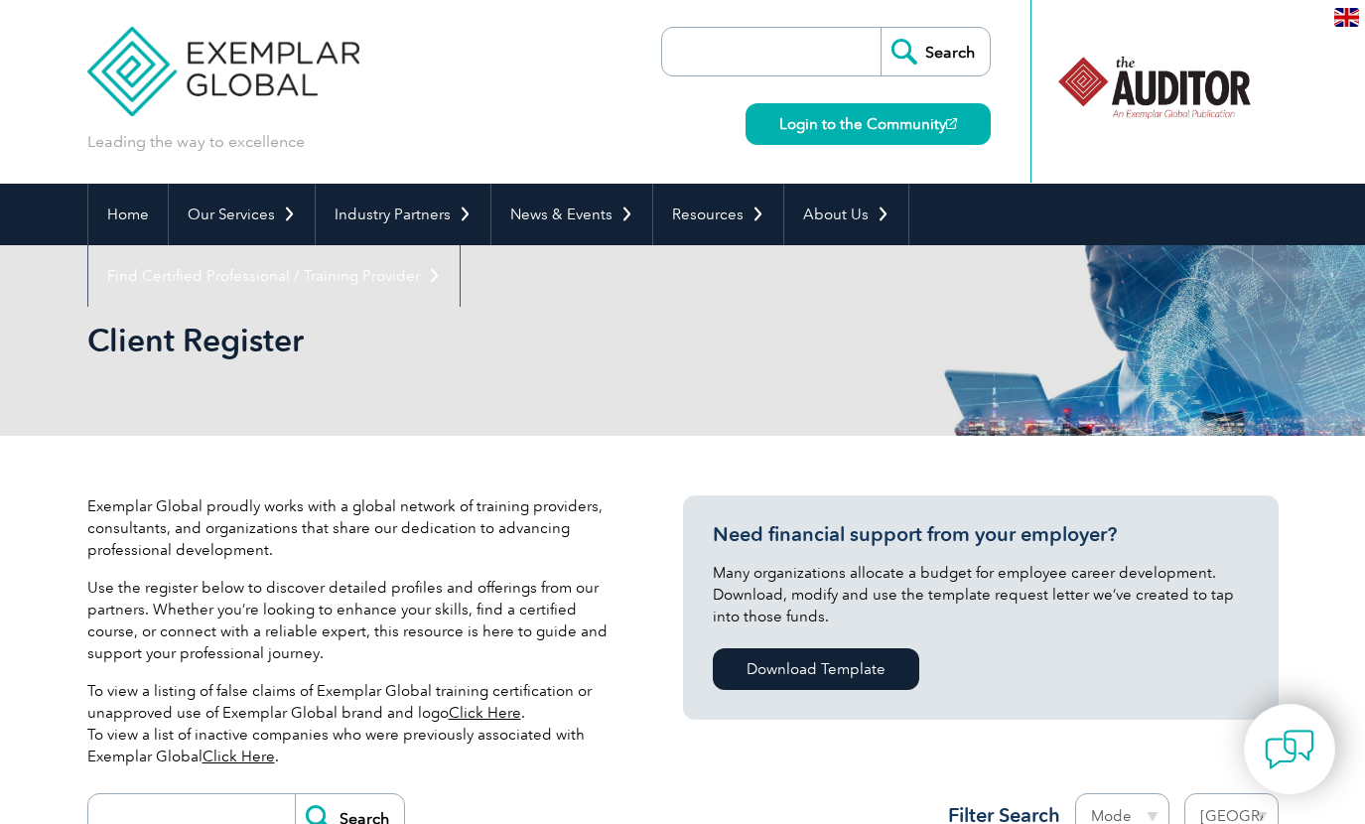
scroll to position [0, 0]
